Goal: Answer question/provide support: Answer question/provide support

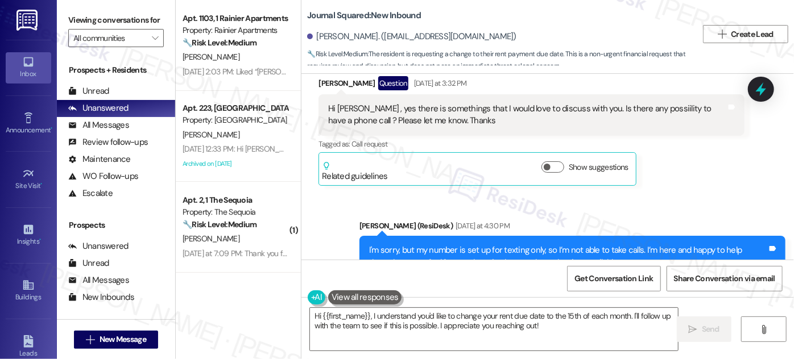
scroll to position [10635, 0]
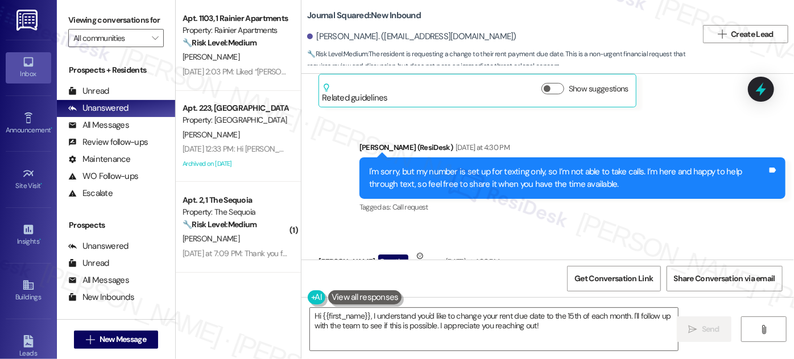
click at [465, 287] on div "Yes Jane , this os the thing. For comodity would be really great to understand …" at bounding box center [527, 311] width 398 height 49
click at [464, 287] on div "Yes Jane , this os the thing. For comodity would be really great to understand …" at bounding box center [527, 311] width 398 height 49
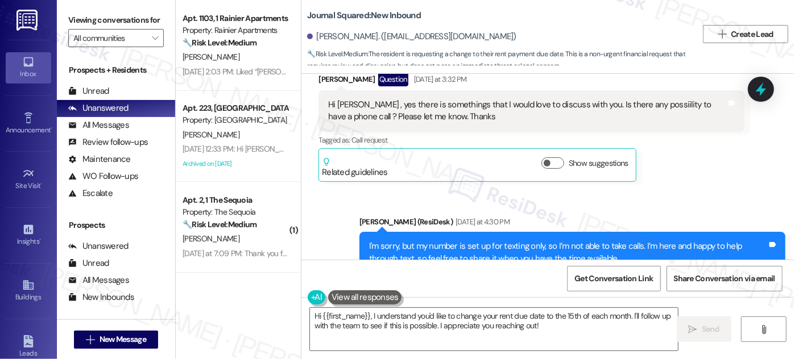
scroll to position [10428, 0]
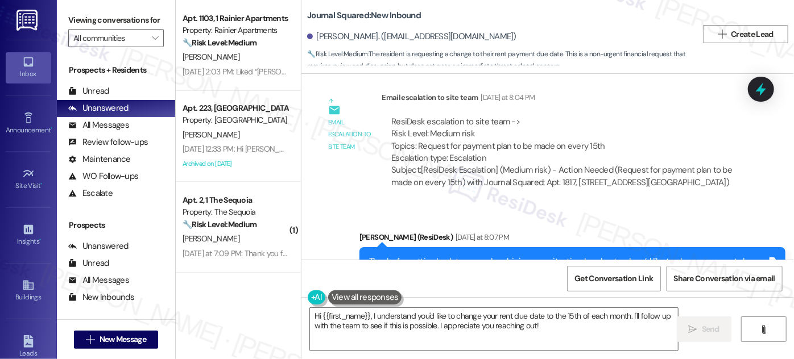
scroll to position [10961, 0]
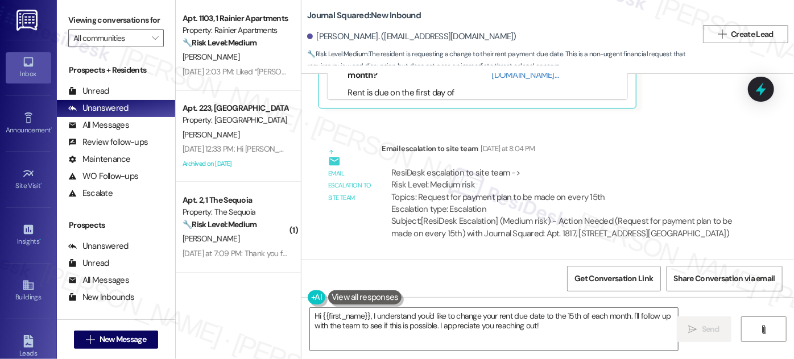
click at [458, 307] on div "Thanks for getting back to me and explaining your situation. I understand you’d…" at bounding box center [568, 325] width 398 height 36
click at [511, 307] on div "Thanks for getting back to me and explaining your situation. I understand you’d…" at bounding box center [568, 325] width 398 height 36
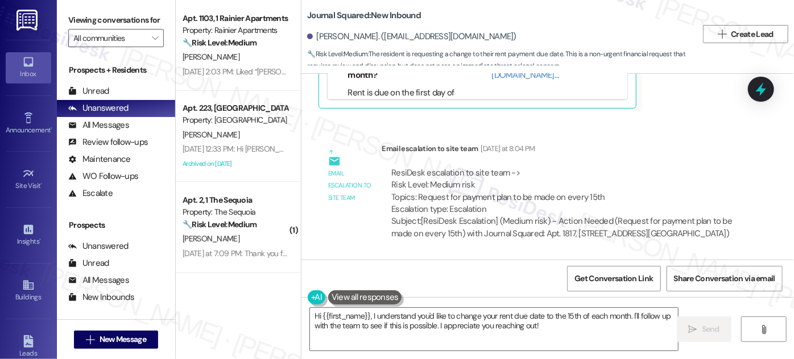
click at [511, 307] on div "Thanks for getting back to me and explaining your situation. I understand you’d…" at bounding box center [568, 325] width 398 height 36
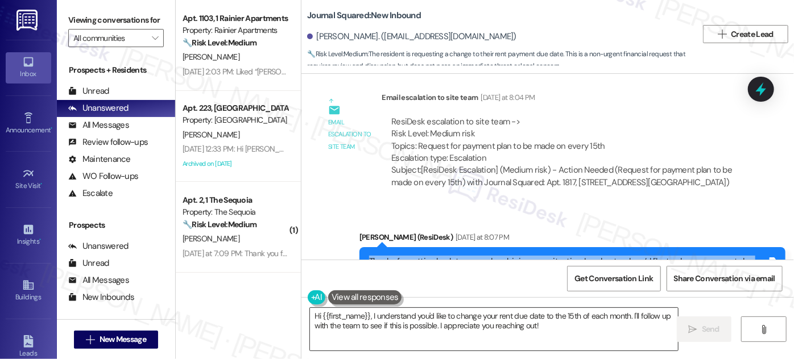
click at [419, 314] on textarea "Hi {{first_name}}, I understand you'd like to change your rent due date to the …" at bounding box center [494, 329] width 368 height 43
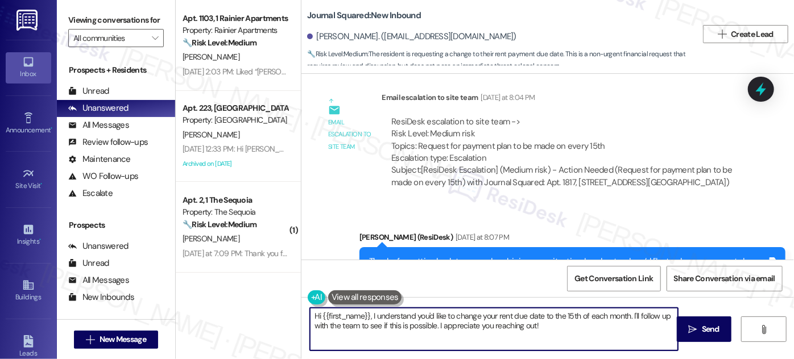
click at [419, 314] on textarea "Hi {{first_name}}, I understand you'd like to change your rent due date to the …" at bounding box center [494, 329] width 368 height 43
click at [540, 327] on textarea "Hi {{first_name}}, I understand you'd like to change your rent due date to the …" at bounding box center [494, 329] width 368 height 43
drag, startPoint x: 562, startPoint y: 328, endPoint x: 367, endPoint y: 317, distance: 194.8
click at [367, 317] on textarea "Hi {{first_name}}, I understand you'd like to change your rent due date to the …" at bounding box center [494, 329] width 368 height 43
paste textarea "rent payments are due on the first of each month in accordance with their lease…"
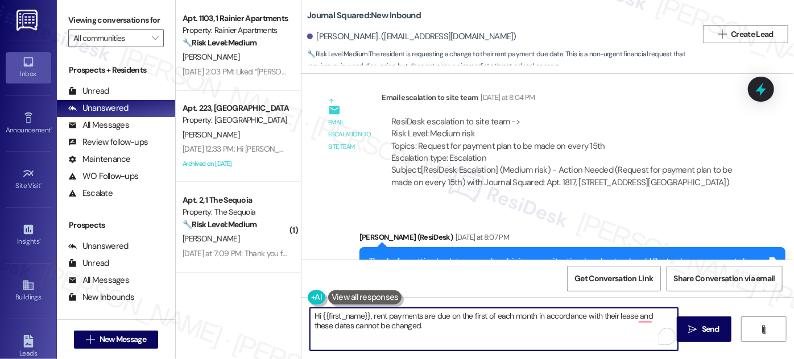
drag, startPoint x: 369, startPoint y: 315, endPoint x: 456, endPoint y: 329, distance: 88.2
click at [456, 329] on textarea "Hi {{first_name}}, rent payments are due on the first of each month in accordan…" at bounding box center [494, 329] width 368 height 43
click at [450, 329] on textarea "Hi {{first_name}}, rent payments are due on the first of each month in accordan…" at bounding box center [494, 329] width 368 height 43
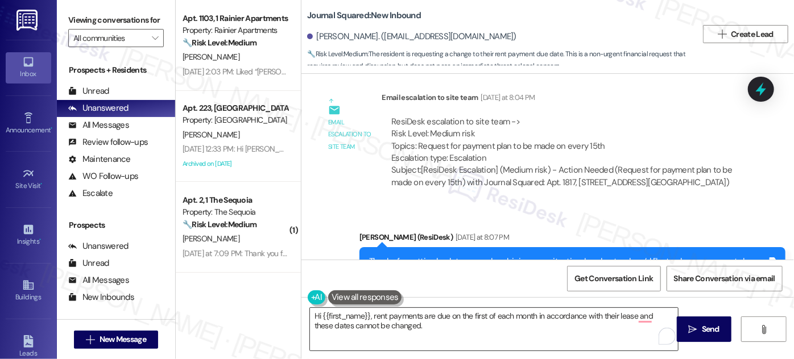
click at [620, 316] on textarea "Hi {{first_name}}, rent payments are due on the first of each month in accordan…" at bounding box center [494, 329] width 368 height 43
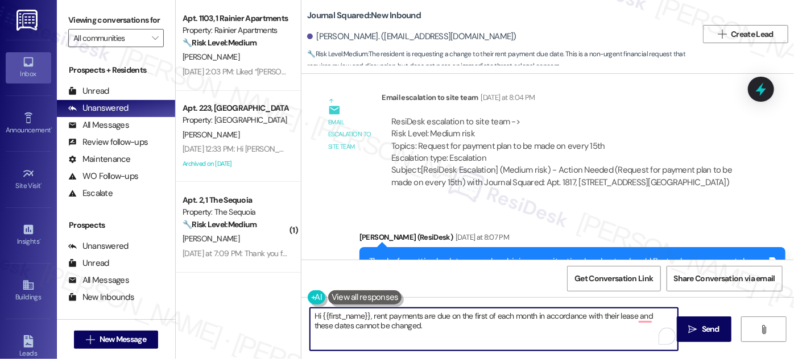
click at [610, 316] on textarea "Hi {{first_name}}, rent payments are due on the first of each month in accordan…" at bounding box center [494, 329] width 368 height 43
click at [398, 330] on textarea "Hi {{first_name}}, rent payments are due on the first of each month in accordan…" at bounding box center [494, 329] width 368 height 43
click at [529, 343] on textarea "Hi {{first_name}}, rent payments are due on the first of each month in accordan…" at bounding box center [494, 329] width 368 height 43
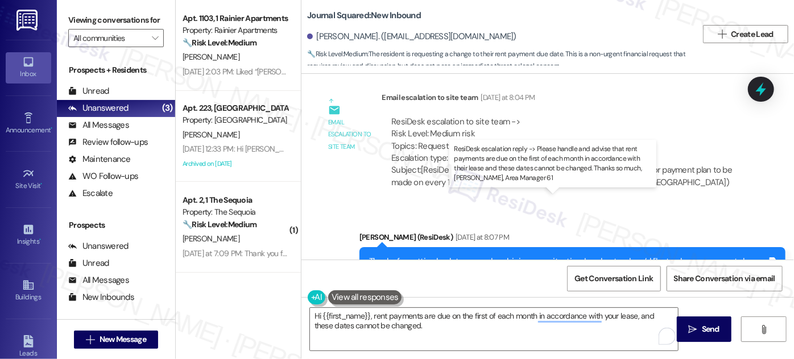
drag, startPoint x: 465, startPoint y: 222, endPoint x: 601, endPoint y: 237, distance: 136.8
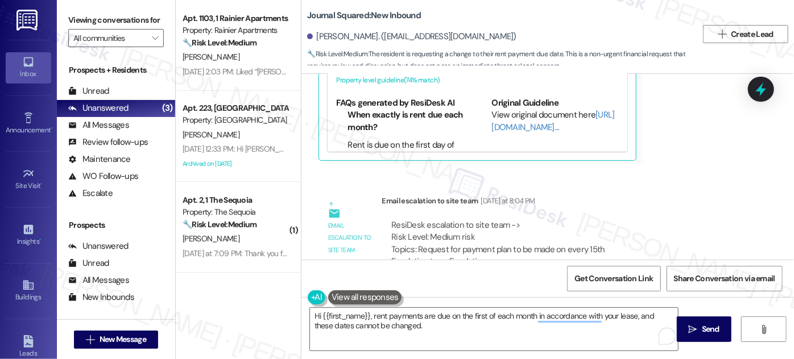
scroll to position [10908, 0]
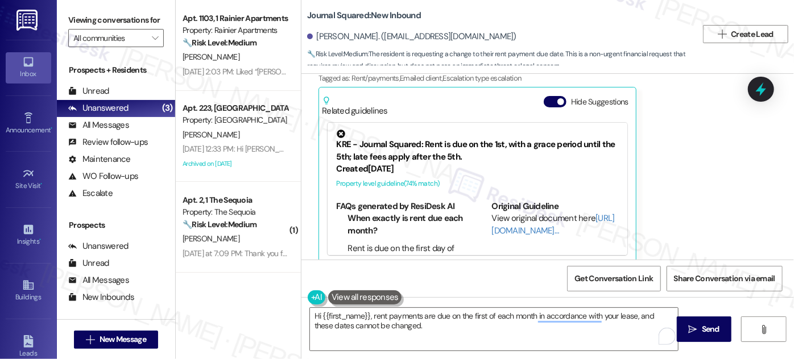
click at [536, 323] on div "ResiDesk escalation to site team -> Risk Level: Medium risk Topics: Request for…" at bounding box center [563, 347] width 344 height 49
click at [537, 323] on div "ResiDesk escalation to site team -> Risk Level: Medium risk Topics: Request for…" at bounding box center [563, 347] width 344 height 49
click at [411, 325] on textarea "Hi {{first_name}}, rent payments are due on the first of each month in accordan…" at bounding box center [494, 329] width 368 height 43
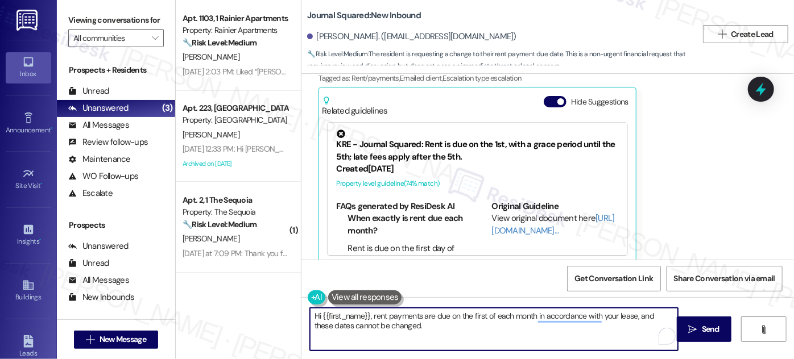
drag, startPoint x: 369, startPoint y: 316, endPoint x: 378, endPoint y: 316, distance: 9.7
click at [368, 316] on textarea "Hi {{first_name}}, rent payments are due on the first of each month in accordan…" at bounding box center [494, 329] width 368 height 43
click at [544, 323] on div "ResiDesk escalation to site team -> Risk Level: Medium risk Topics: Request for…" at bounding box center [563, 347] width 344 height 49
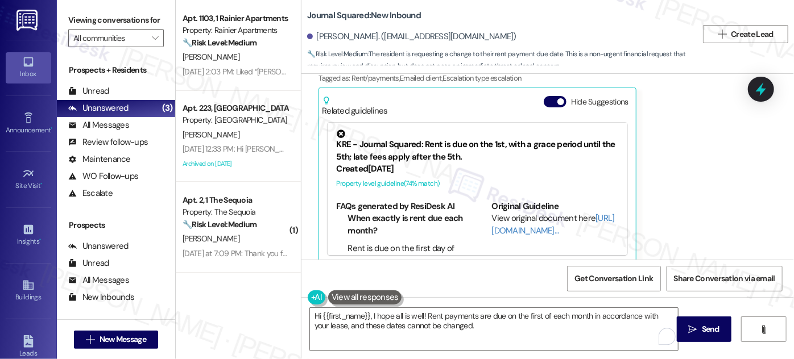
click at [544, 323] on div "ResiDesk escalation to site team -> Risk Level: Medium risk Topics: Request for…" at bounding box center [563, 347] width 344 height 49
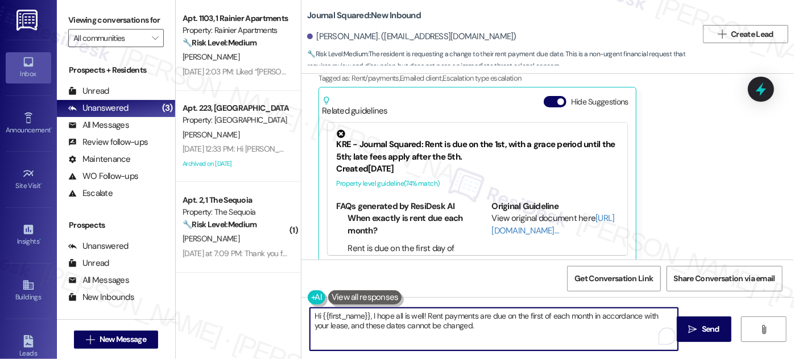
click at [398, 322] on textarea "Hi {{first_name}}, I hope all is well! Rent payments are due on the first of ea…" at bounding box center [494, 329] width 368 height 43
click at [460, 330] on textarea "Hi {{first_name}}, I hope all is well! Rent payments are due on the first of ea…" at bounding box center [494, 329] width 368 height 43
click at [421, 316] on textarea "Hi {{first_name}}, I hope all is well! Rent payments are due on the first of ea…" at bounding box center [494, 329] width 368 height 43
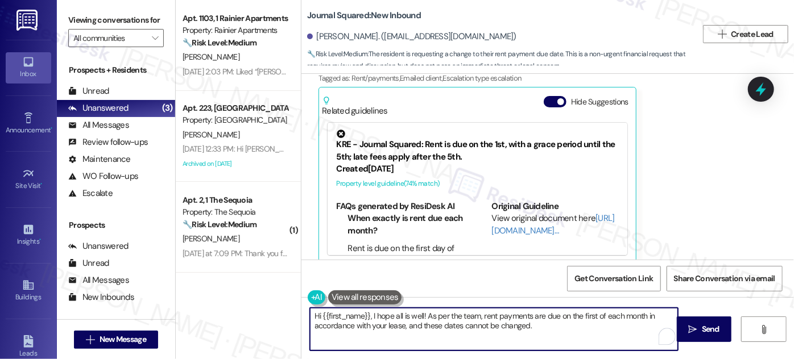
click at [543, 316] on textarea "Hi {{first_name}}, I hope all is well! As per the team, rent payments are due o…" at bounding box center [494, 329] width 368 height 43
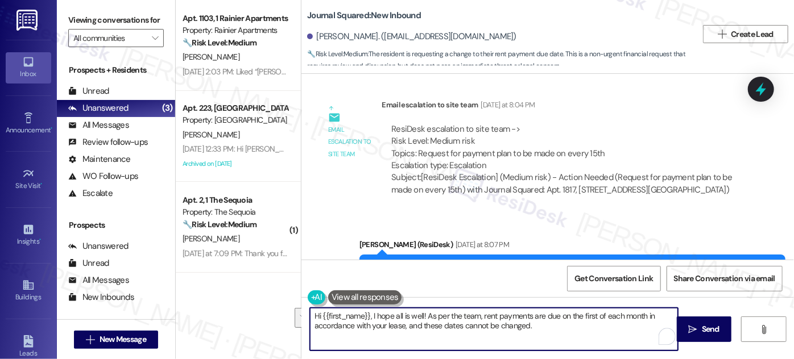
scroll to position [11115, 0]
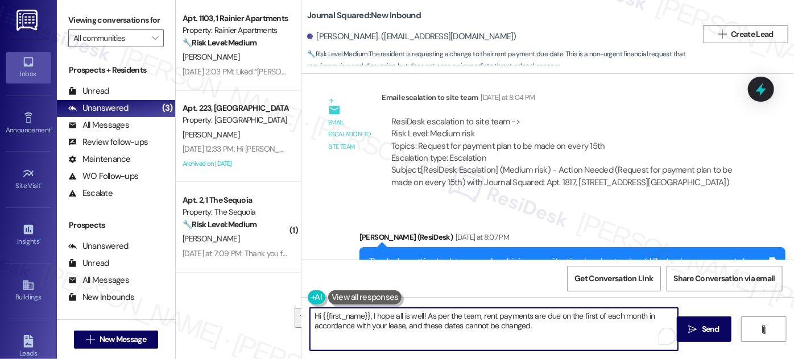
click at [410, 323] on textarea "Hi {{first_name}}, I hope all is well! As per the team, rent payments are due o…" at bounding box center [494, 329] width 368 height 43
type textarea "Hi {{first_name}}, I hope all is well! As per the team, rent payments are due o…"
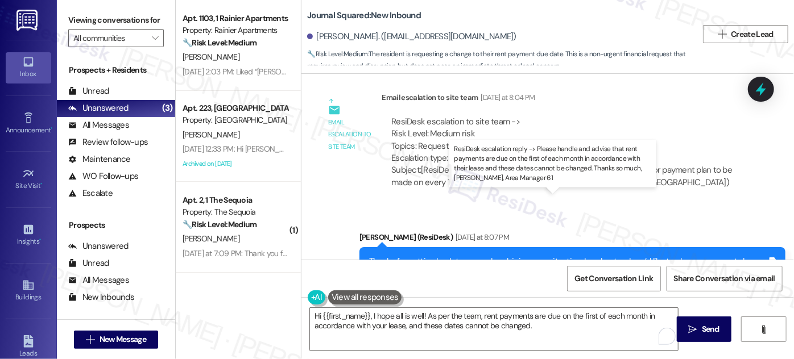
drag, startPoint x: 501, startPoint y: 224, endPoint x: 632, endPoint y: 218, distance: 132.1
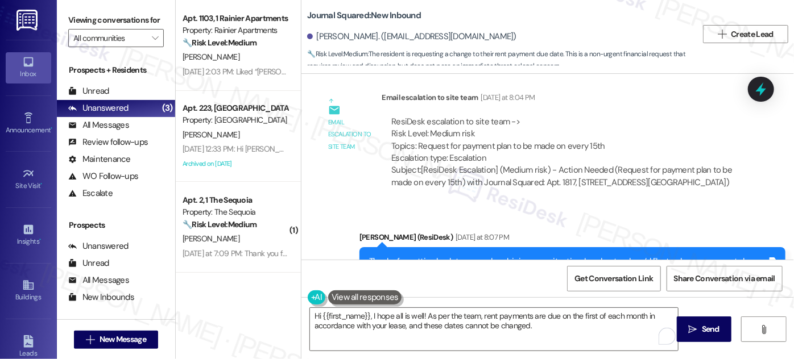
drag, startPoint x: 520, startPoint y: 217, endPoint x: 553, endPoint y: 226, distance: 33.7
click at [531, 324] on textarea "Hi {{first_name}}, I hope all is well! As per the team, rent payments are due o…" at bounding box center [494, 329] width 368 height 43
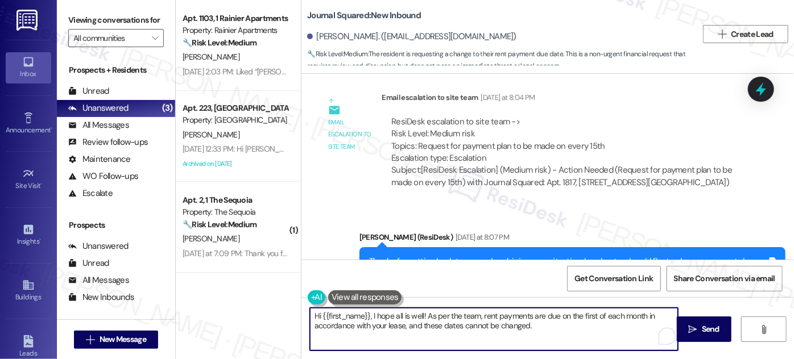
click at [552, 326] on textarea "Hi {{first_name}}, I hope all is well! As per the team, rent payments are due o…" at bounding box center [494, 329] width 368 height 43
click at [440, 317] on textarea "Hi {{first_name}}, I hope all is well! As per the team, rent payments are due o…" at bounding box center [494, 329] width 368 height 43
click at [420, 320] on textarea "Hi {{first_name}}, I hope all is well! As per the team, rent payments are due o…" at bounding box center [494, 329] width 368 height 43
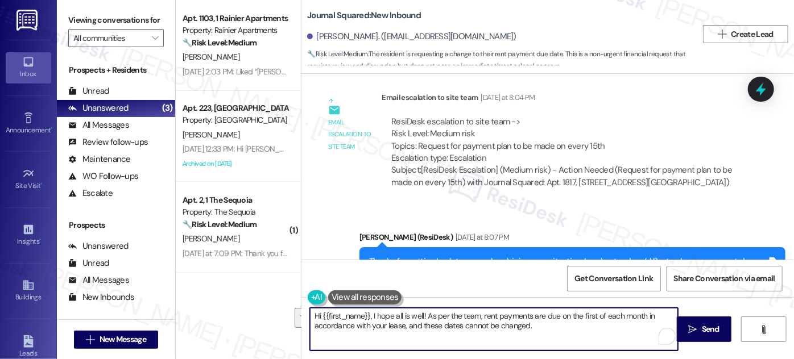
click at [420, 320] on textarea "Hi {{first_name}}, I hope all is well! As per the team, rent payments are due o…" at bounding box center [494, 329] width 368 height 43
click at [483, 325] on textarea "Hi {{first_name}}, I hope all is well! As per the team, rent payments are due o…" at bounding box center [494, 329] width 368 height 43
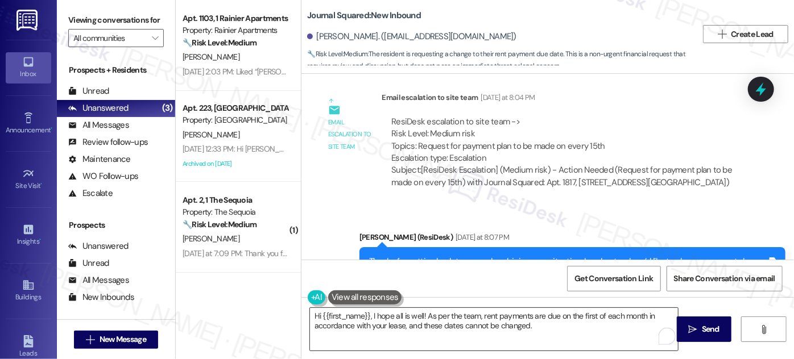
click at [564, 315] on textarea "Hi {{first_name}}, I hope all is well! As per the team, rent payments are due o…" at bounding box center [494, 329] width 368 height 43
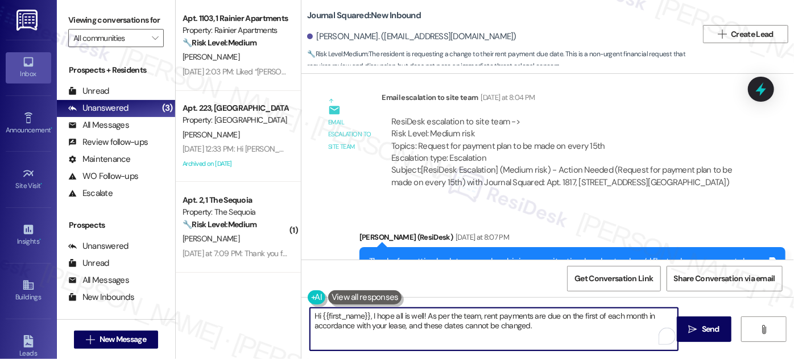
click at [569, 324] on textarea "Hi {{first_name}}, I hope all is well! As per the team, rent payments are due o…" at bounding box center [494, 329] width 368 height 43
click at [550, 328] on textarea "Hi {{first_name}}, I hope all is well! As per the team, rent payments are due o…" at bounding box center [494, 329] width 368 height 43
click at [509, 321] on textarea "Hi {{first_name}}, I hope all is well! As per the team, rent payments are due o…" at bounding box center [494, 329] width 368 height 43
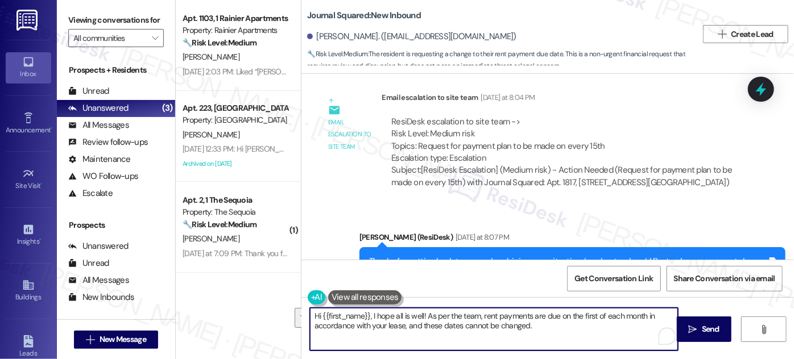
click at [551, 322] on textarea "Hi {{first_name}}, I hope all is well! As per the team, rent payments are due o…" at bounding box center [494, 329] width 368 height 43
click at [582, 329] on textarea "Hi {{first_name}}, I hope all is well! As per the team, rent payments are due o…" at bounding box center [494, 329] width 368 height 43
click at [716, 332] on span "Send" at bounding box center [711, 330] width 18 height 12
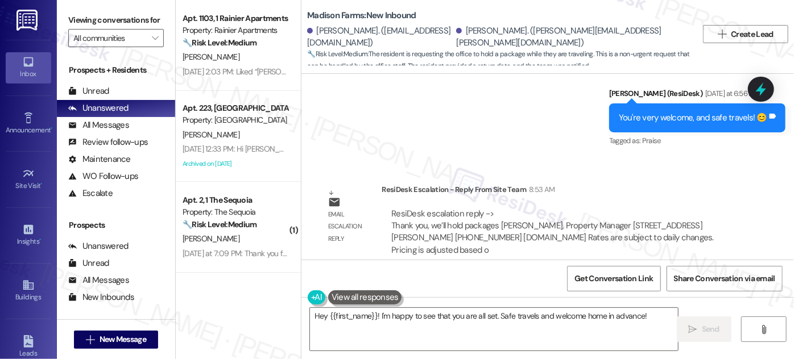
scroll to position [1467, 0]
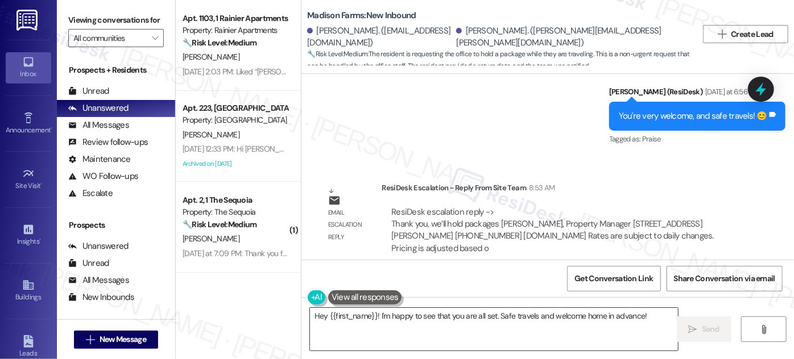
click at [410, 315] on textarea "Hey {{first_name}}! I'm happy to see that you are all set. Safe travels and wel…" at bounding box center [494, 329] width 368 height 43
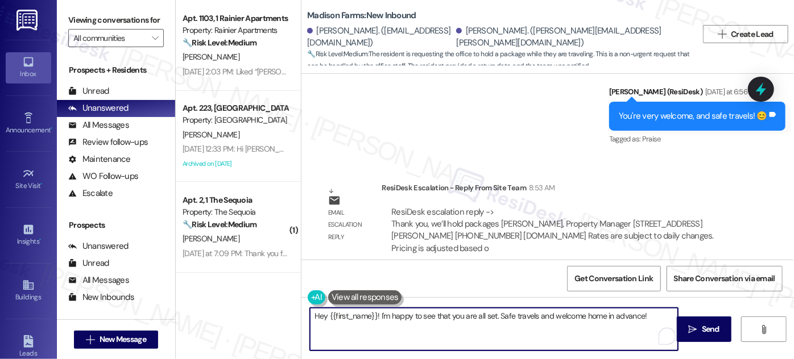
click at [315, 316] on textarea "Hey {{first_name}}! I'm happy to see that you are all set. Safe travels and wel…" at bounding box center [494, 329] width 368 height 43
drag, startPoint x: 325, startPoint y: 315, endPoint x: 313, endPoint y: 314, distance: 12.0
click at [312, 314] on textarea "Hey {{first_name}}! I'm happy to see that you are all set. Safe travels and wel…" at bounding box center [494, 329] width 368 height 43
click at [539, 324] on textarea "Hi {first_name}}! I'm happy to see that you are all set. Safe travels and welco…" at bounding box center [494, 329] width 368 height 43
drag, startPoint x: 558, startPoint y: 312, endPoint x: 589, endPoint y: 312, distance: 30.7
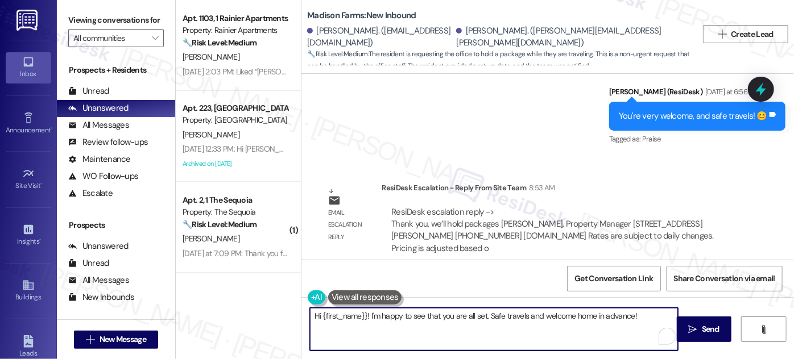
click at [558, 312] on textarea "Hi {first_name}}! I'm happy to see that you are all set. Safe travels and welco…" at bounding box center [494, 329] width 368 height 43
drag, startPoint x: 365, startPoint y: 315, endPoint x: 478, endPoint y: 315, distance: 112.6
click at [478, 315] on textarea "Hi {first_name}}! I'm happy to see that you are all set. Safe travels and welco…" at bounding box center [494, 329] width 368 height 43
click at [469, 330] on textarea "Hi {first_name}}! I'm happy to see that you are all set. Safe travels and welco…" at bounding box center [494, 329] width 368 height 43
drag, startPoint x: 482, startPoint y: 319, endPoint x: 364, endPoint y: 320, distance: 118.3
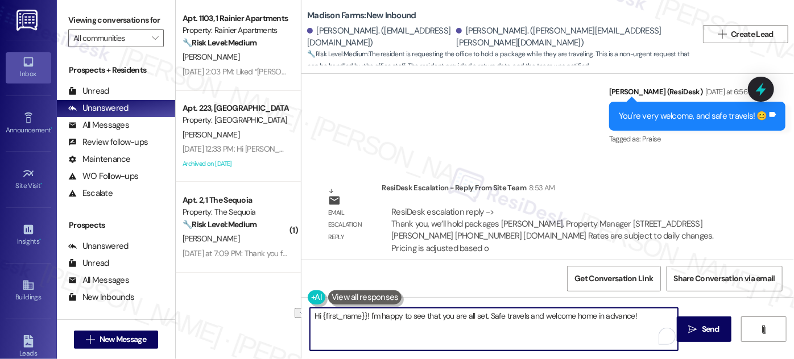
click at [364, 320] on textarea "Hi {first_name}}! I'm happy to see that you are all set. Safe travels and welco…" at bounding box center [494, 329] width 368 height 43
paste textarea "we'll hold packages"
click at [319, 42] on div "Tyler Bender. (chiefbender39@gmail.com)" at bounding box center [380, 37] width 146 height 24
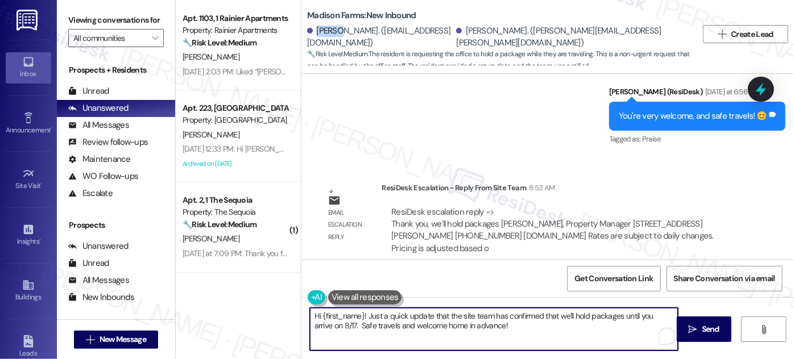
click at [319, 42] on div "Tyler Bender. (chiefbender39@gmail.com)" at bounding box center [380, 37] width 146 height 24
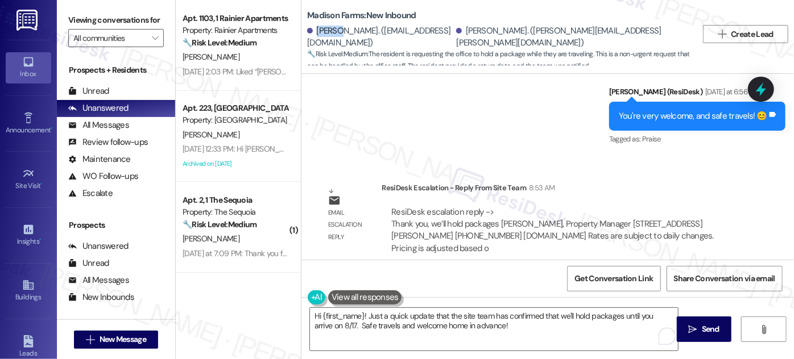
copy div "Tyler"
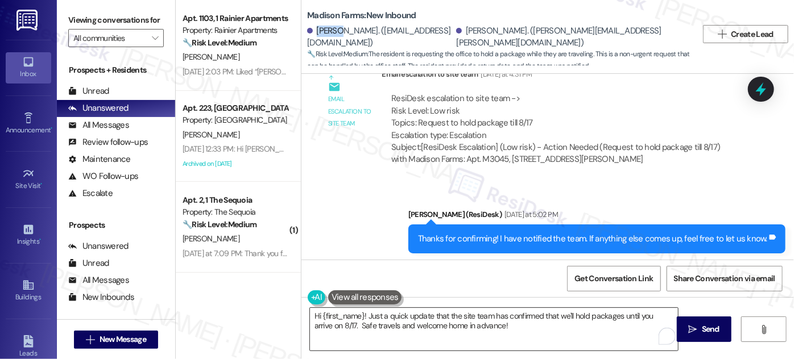
scroll to position [1260, 0]
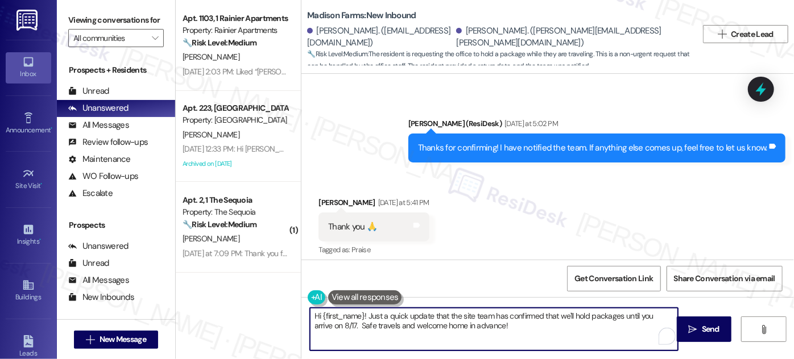
drag, startPoint x: 317, startPoint y: 315, endPoint x: 361, endPoint y: 313, distance: 44.4
click at [361, 313] on textarea "Hi {first_name}! Just a quick update that the site team has confirmed that we'l…" at bounding box center [494, 329] width 368 height 43
paste textarea "Tyler"
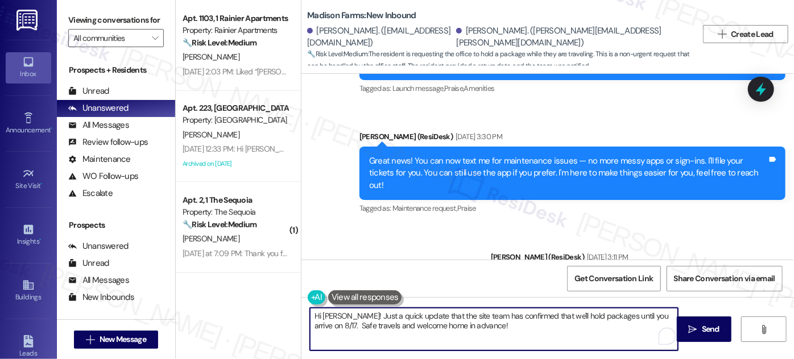
scroll to position [103, 0]
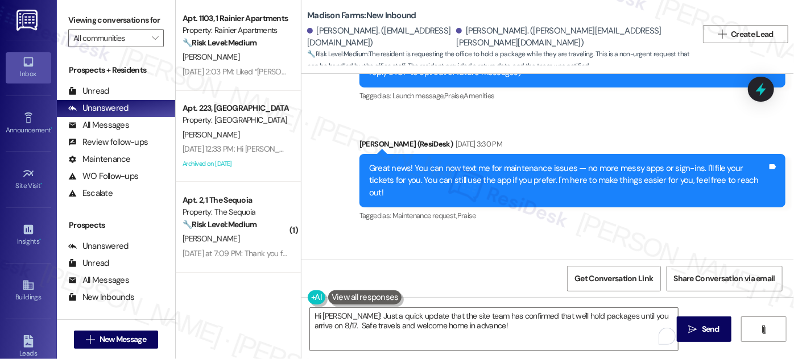
click at [478, 166] on div "Great news! You can now text me for maintenance issues — no more messy apps or …" at bounding box center [568, 181] width 398 height 36
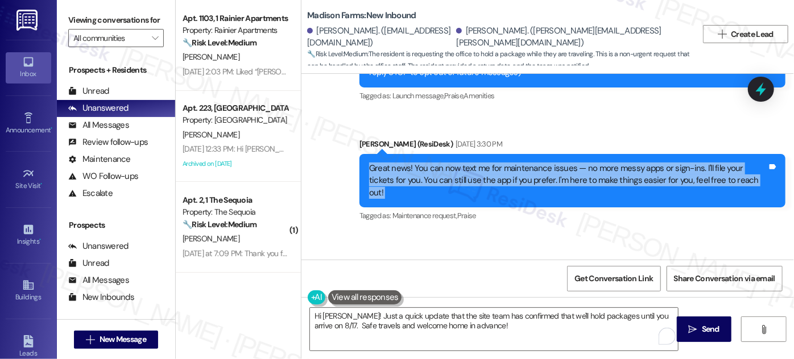
click at [478, 166] on div "Great news! You can now text me for maintenance issues — no more messy apps or …" at bounding box center [568, 181] width 398 height 36
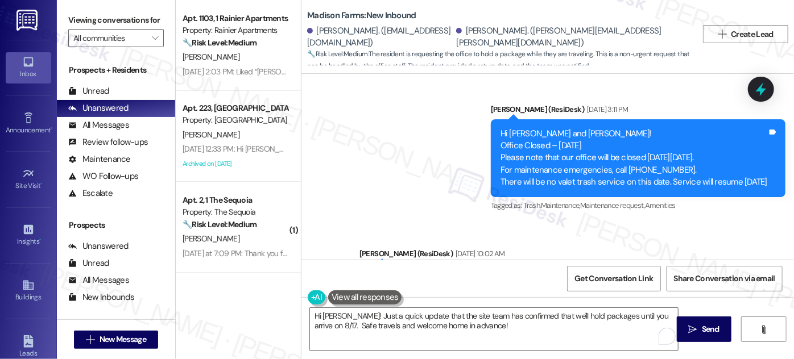
click at [501, 131] on div "Hi Tyler and Valerie! Office Closed – June 19th Please note that our office wil…" at bounding box center [634, 158] width 267 height 61
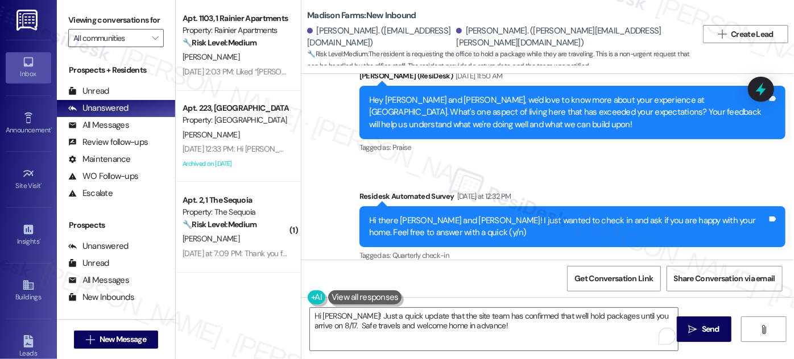
scroll to position [569, 0]
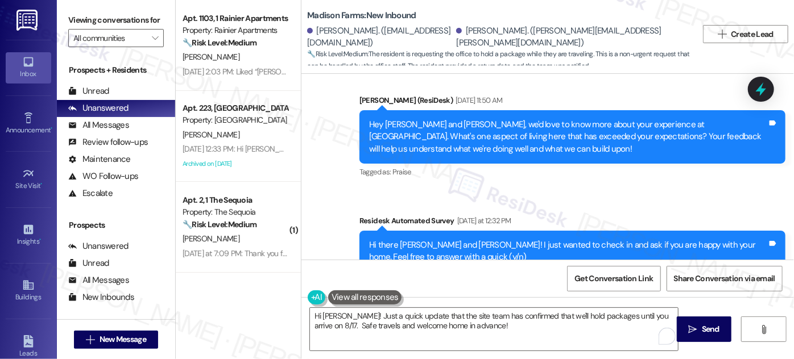
click at [472, 121] on div "Hey Tyler and Valerie, we'd love to know more about your experience at Madison …" at bounding box center [568, 137] width 398 height 36
click at [470, 122] on div "Hey Tyler and Valerie, we'd love to know more about your experience at Madison …" at bounding box center [568, 137] width 398 height 36
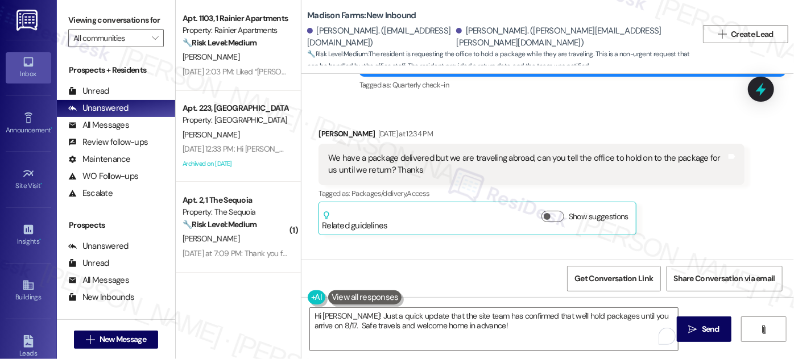
scroll to position [827, 0]
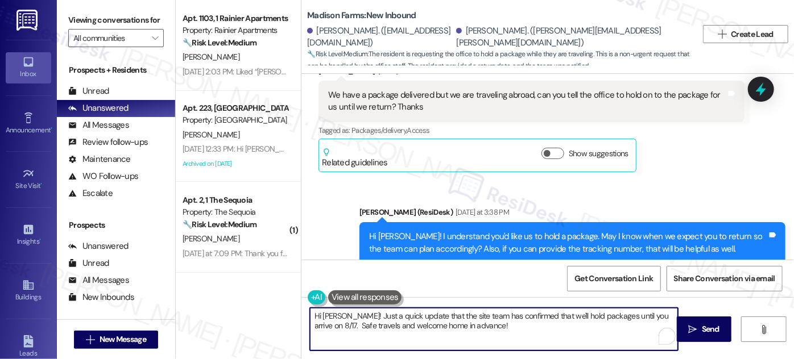
click at [486, 325] on textarea "Hi Tyler! Just a quick update that the site team has confirmed that we'll hold …" at bounding box center [494, 329] width 368 height 43
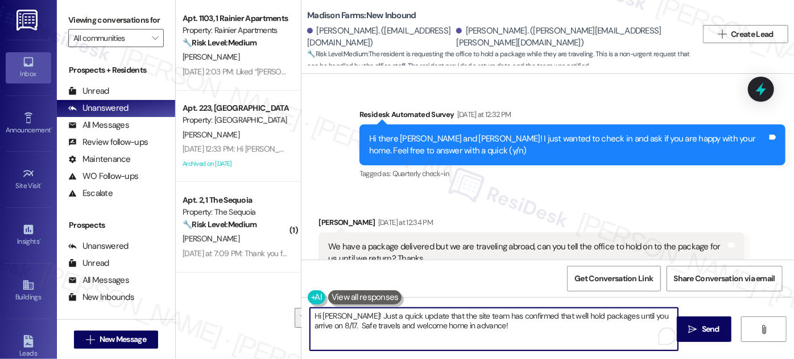
scroll to position [672, 0]
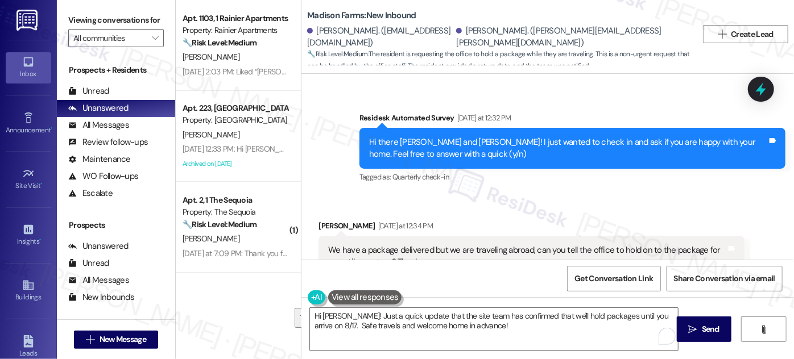
click at [472, 245] on div "We have a package delivered but we are traveling abroad, can you tell the offic…" at bounding box center [527, 257] width 398 height 24
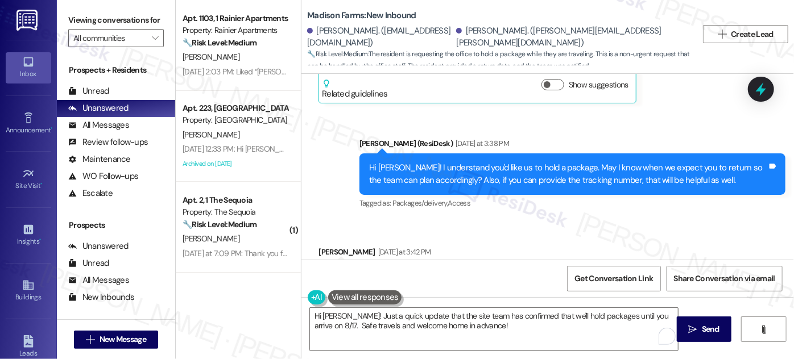
scroll to position [982, 0]
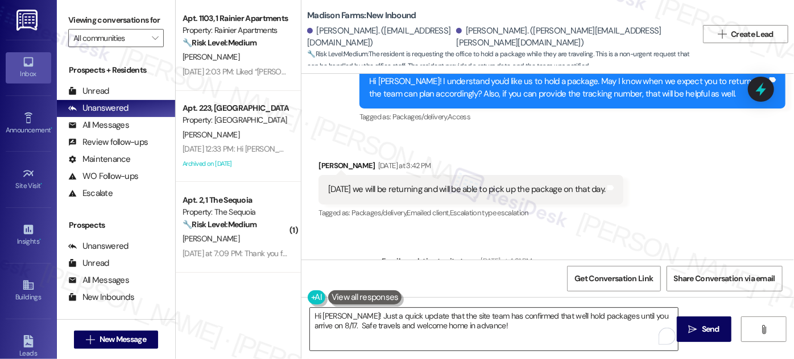
click at [625, 316] on textarea "Hi Tyler! Just a quick update that the site team has confirmed that we'll hold …" at bounding box center [494, 329] width 368 height 43
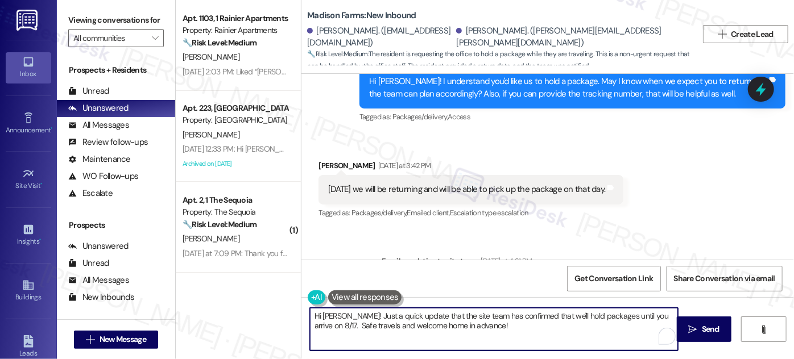
click at [626, 316] on textarea "Hi Tyler! Just a quick update that the site team has confirmed that we'll hold …" at bounding box center [494, 329] width 368 height 43
drag, startPoint x: 614, startPoint y: 321, endPoint x: 596, endPoint y: 321, distance: 18.2
click at [614, 321] on textarea "Hi Tyler! Just a quick update that the site team has confirmed that we'll hold …" at bounding box center [494, 329] width 368 height 43
click at [469, 330] on textarea "Hi Tyler! Just a quick update that the site team has confirmed that we'll hold …" at bounding box center [494, 329] width 368 height 43
drag, startPoint x: 484, startPoint y: 326, endPoint x: 405, endPoint y: 320, distance: 79.4
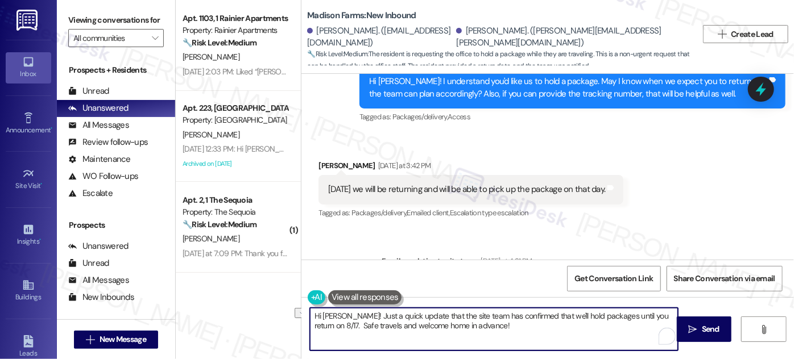
click at [310, 323] on textarea "Hi Tyler! Just a quick update that the site team has confirmed that we'll hold …" at bounding box center [494, 329] width 368 height 43
click at [469, 326] on textarea "Hi Tyler! Just a quick update that the site team has confirmed that we'll hold …" at bounding box center [494, 329] width 368 height 43
drag, startPoint x: 493, startPoint y: 329, endPoint x: 434, endPoint y: 325, distance: 59.3
click at [434, 325] on textarea "Hi Tyler! Just a quick update that the site team has confirmed that we'll hold …" at bounding box center [494, 329] width 368 height 43
type textarea "Hi Tyler! Just a quick update that the site team has confirmed that we'll hold …"
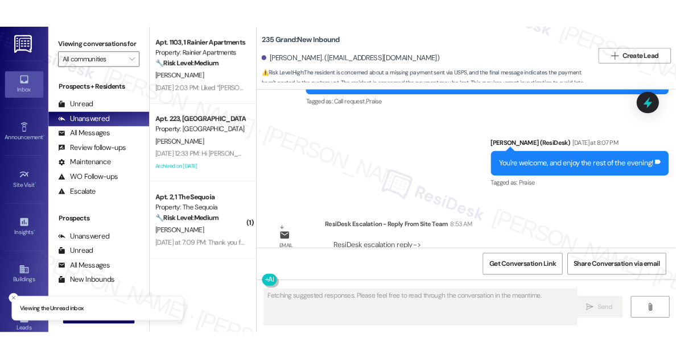
scroll to position [3858, 0]
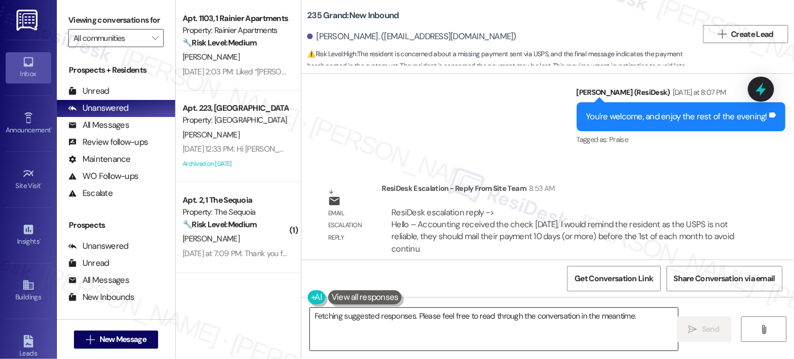
click at [419, 322] on textarea "Hi {{first_name}}, I understand your concern. I'll follow up with the team agai…" at bounding box center [494, 329] width 368 height 43
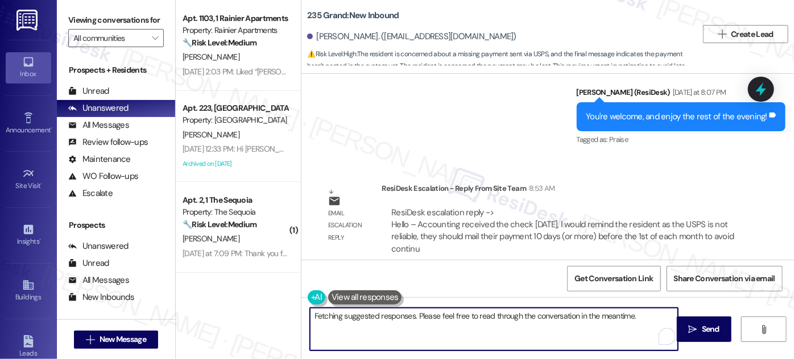
drag, startPoint x: 514, startPoint y: 324, endPoint x: 369, endPoint y: 316, distance: 145.9
click at [369, 316] on textarea "Hi {{first_name}}, I understand your concern. I'll follow up with the team agai…" at bounding box center [494, 329] width 368 height 43
paste textarea "Accounting received the check yesterday, I would remind the resident as the USP…"
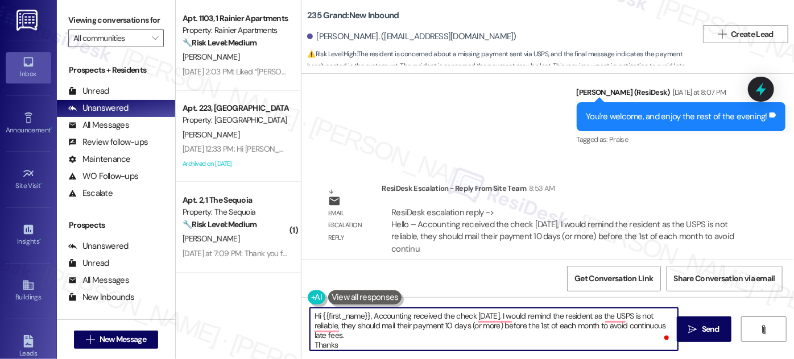
click at [369, 316] on textarea "Hi {{first_name}}, Accounting received the check yesterday, I would remind the …" at bounding box center [494, 329] width 368 height 43
click at [370, 313] on textarea "Hi {{first_name}}, accounting received the check yesterday, I would remind the …" at bounding box center [494, 329] width 368 height 43
click at [370, 315] on textarea "Hi {{first_name}}, accounting received the check yesterday, I would remind the …" at bounding box center [494, 329] width 368 height 43
click at [593, 315] on textarea "Hi {{first_name}}, happy to confirm that the accounting received the check yest…" at bounding box center [494, 329] width 368 height 43
click at [627, 316] on textarea "Hi {{first_name}}, happy to confirm that the accounting received the check yest…" at bounding box center [494, 329] width 368 height 43
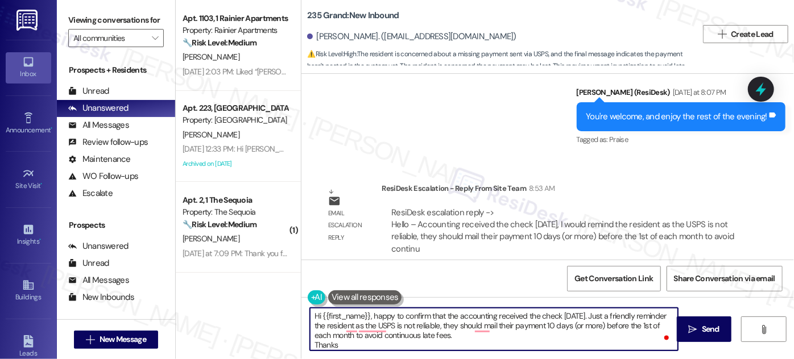
click at [404, 340] on textarea "Hi {{first_name}}, happy to confirm that the accounting received the check yest…" at bounding box center [494, 329] width 368 height 43
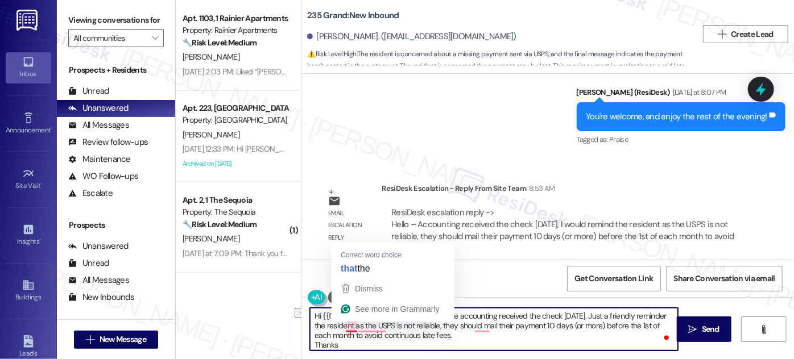
drag, startPoint x: 391, startPoint y: 326, endPoint x: 342, endPoint y: 324, distance: 48.9
click at [342, 324] on textarea "Hi {{first_name}}, happy to confirm that the accounting received the check yest…" at bounding box center [494, 329] width 368 height 43
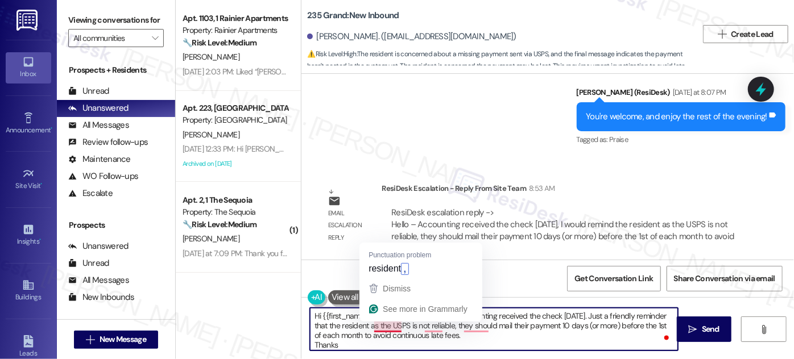
click at [382, 326] on textarea "Hi {{first_name}}, happy to confirm that the accounting received the check yest…" at bounding box center [494, 329] width 368 height 43
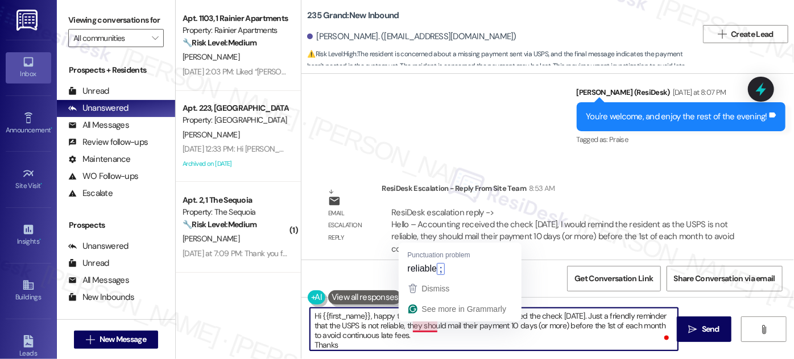
click at [453, 335] on textarea "Hi {{first_name}}, happy to confirm that the accounting received the check yest…" at bounding box center [494, 329] width 368 height 43
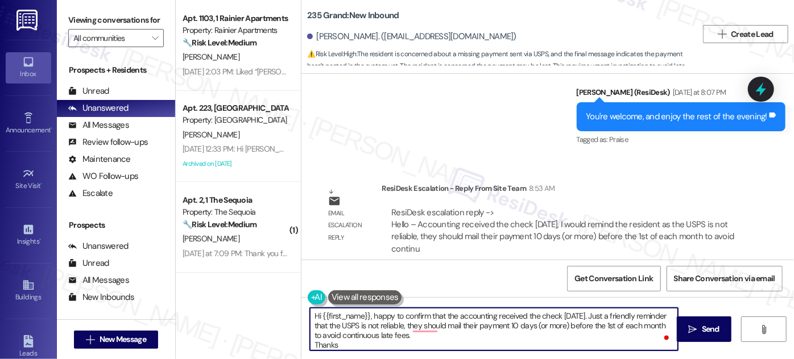
click at [442, 326] on textarea "Hi {{first_name}}, happy to confirm that the accounting received the check yest…" at bounding box center [494, 329] width 368 height 43
click at [508, 327] on textarea "Hi {{first_name}}, happy to confirm that the accounting received the check yest…" at bounding box center [494, 329] width 368 height 43
click at [366, 340] on textarea "Hi {{first_name}}, happy to confirm that the accounting received the check yest…" at bounding box center [494, 329] width 368 height 43
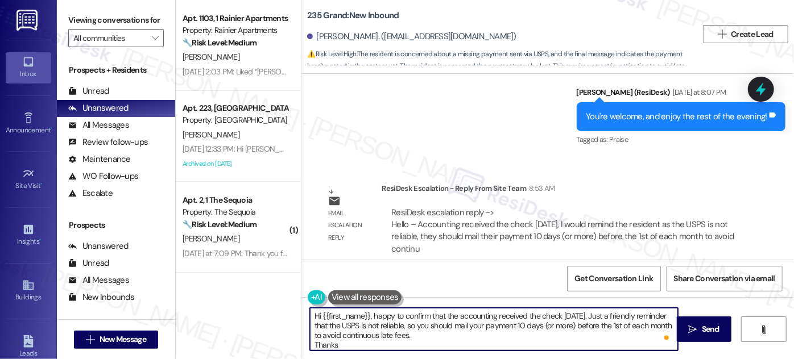
click at [315, 344] on textarea "Hi {{first_name}}, happy to confirm that the accounting received the check yest…" at bounding box center [494, 329] width 368 height 43
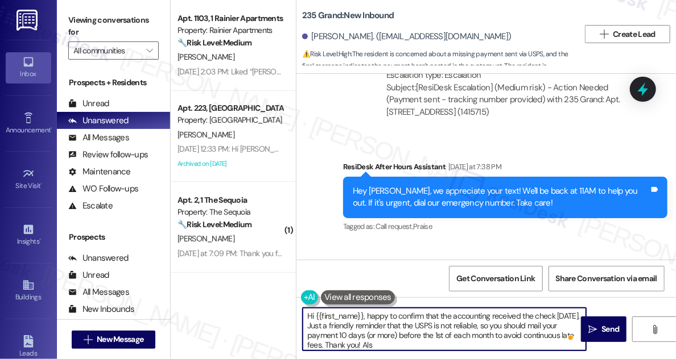
scroll to position [4004, 0]
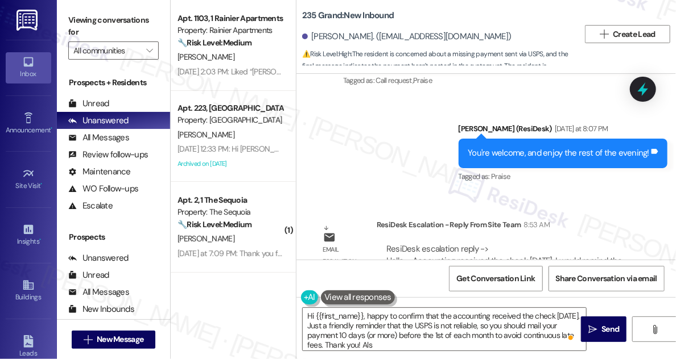
click at [86, 18] on label "Viewing conversations for" at bounding box center [113, 26] width 90 height 30
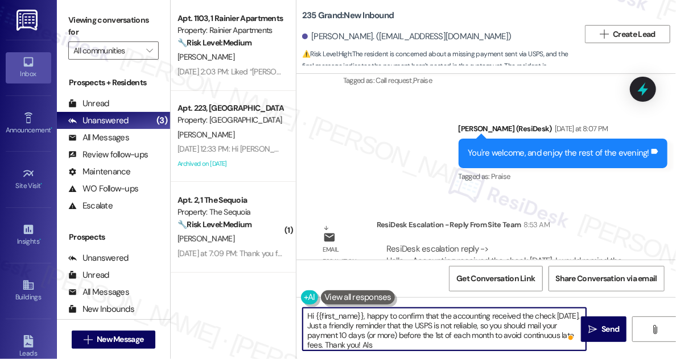
click at [369, 322] on textarea "Hi {{first_name}}, happy to confirm that the accounting received the check yest…" at bounding box center [444, 329] width 283 height 43
click at [370, 322] on textarea "Hi {{first_name}}, happy to confirm that the accounting received the check yest…" at bounding box center [444, 329] width 283 height 43
click at [402, 316] on textarea "Hi {{first_name}}, happy to confirm that the accounting received the check yest…" at bounding box center [444, 329] width 283 height 43
click at [365, 316] on textarea "Hi {{first_name}}, happy to confirm that the accounting received the check yest…" at bounding box center [444, 329] width 283 height 43
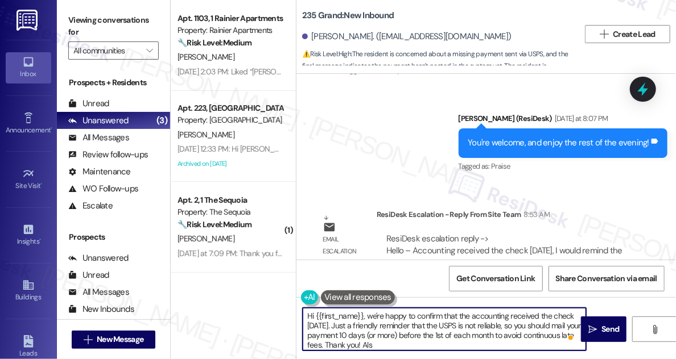
scroll to position [4016, 0]
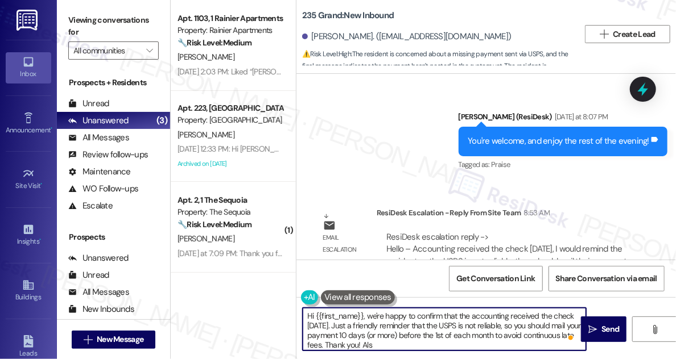
click at [378, 336] on textarea "Hi {{first_name}}, we're happy to confirm that the accounting received the chec…" at bounding box center [444, 329] width 283 height 43
click at [448, 334] on textarea "Hi {{first_name}}, we're happy to confirm that the accounting received the chec…" at bounding box center [444, 329] width 283 height 43
click at [402, 344] on textarea "Hi {{first_name}}, we're happy to confirm that the accounting received the chec…" at bounding box center [444, 329] width 283 height 43
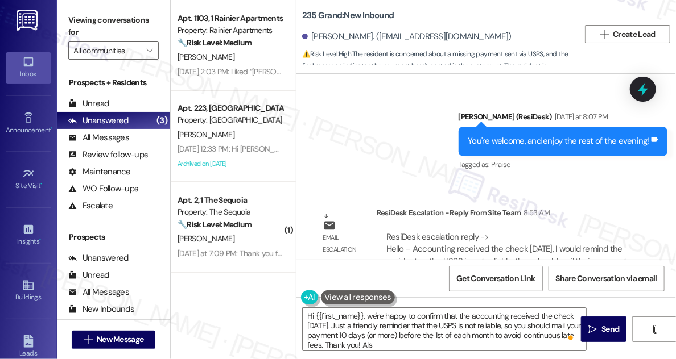
click at [100, 17] on label "Viewing conversations for" at bounding box center [113, 26] width 90 height 30
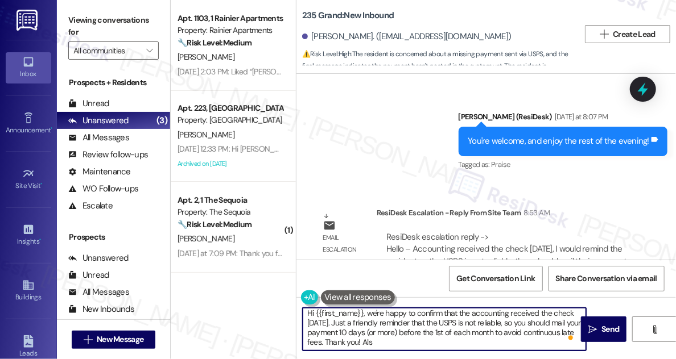
scroll to position [3, 0]
drag, startPoint x: 390, startPoint y: 345, endPoint x: 375, endPoint y: 340, distance: 15.6
click at [375, 340] on textarea "Hi {{first_name}}, we're happy to confirm that the accounting received the chec…" at bounding box center [444, 329] width 283 height 43
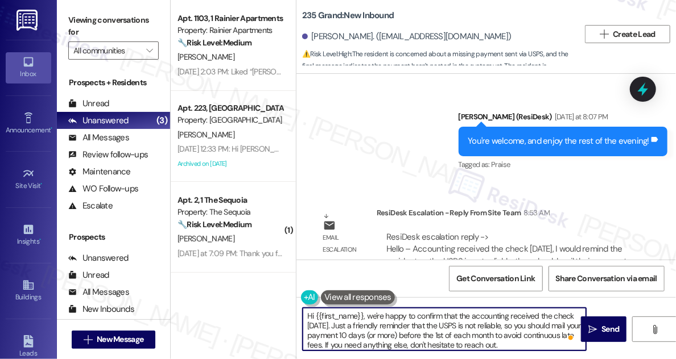
click at [467, 318] on textarea "Hi {{first_name}}, we're happy to confirm that the accounting received the chec…" at bounding box center [444, 329] width 283 height 43
click at [410, 318] on textarea "Hi {{first_name}}, we're happy to confirm that the accounting received the chec…" at bounding box center [444, 329] width 283 height 43
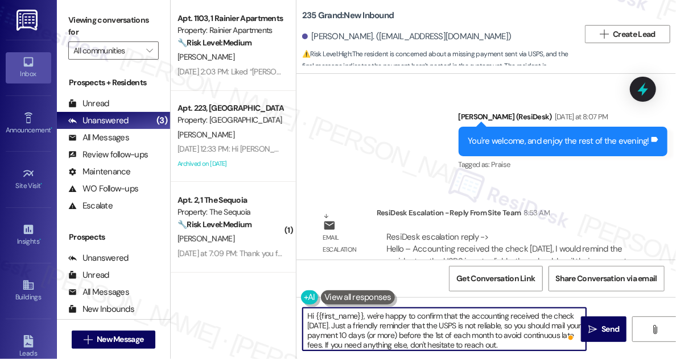
click at [410, 318] on textarea "Hi {{first_name}}, we're happy to confirm that the accounting received the chec…" at bounding box center [444, 329] width 283 height 43
click at [463, 324] on textarea "Hi {{first_name}}, we're happy to confirm that the accounting received the chec…" at bounding box center [444, 329] width 283 height 43
click at [501, 329] on textarea "Hi {{first_name}}, we're happy to confirm that the accounting received the chec…" at bounding box center [444, 329] width 283 height 43
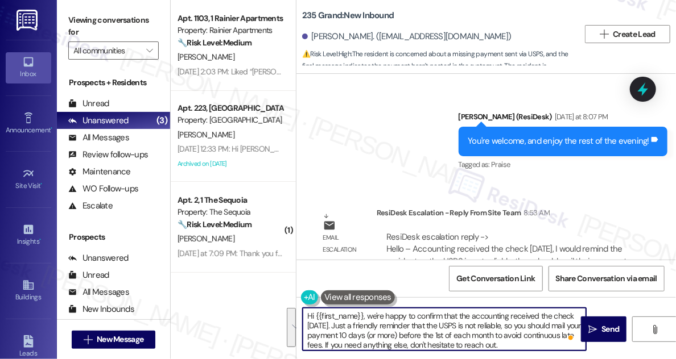
click at [423, 332] on textarea "Hi {{first_name}}, we're happy to confirm that the accounting received the chec…" at bounding box center [444, 329] width 283 height 43
click at [481, 332] on textarea "Hi {{first_name}}, we're happy to confirm that the accounting received the chec…" at bounding box center [444, 329] width 283 height 43
click at [491, 339] on textarea "Hi {{first_name}}, we're happy to confirm that the accounting received the chec…" at bounding box center [444, 329] width 283 height 43
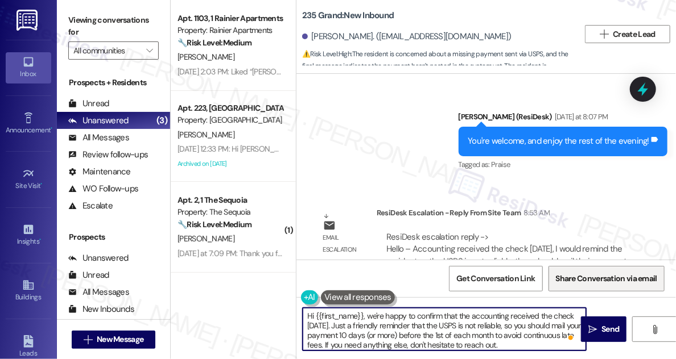
type textarea "Hi {{first_name}}, we're happy to confirm that the accounting received the chec…"
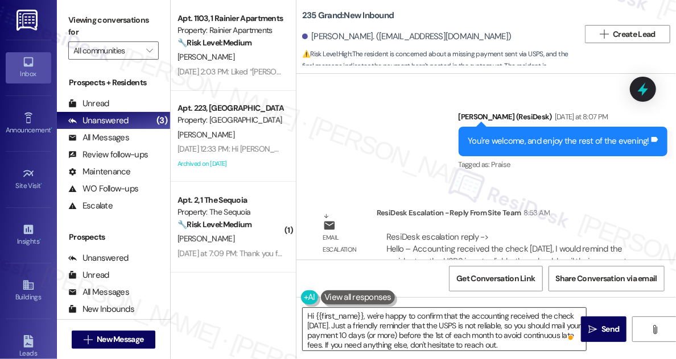
click at [541, 334] on textarea "Hi {{first_name}}, we're happy to confirm that the accounting received the chec…" at bounding box center [444, 329] width 283 height 43
click at [595, 333] on icon "" at bounding box center [592, 329] width 9 height 9
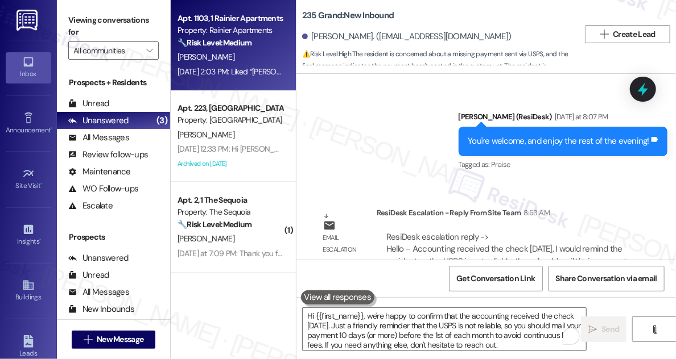
scroll to position [3913, 0]
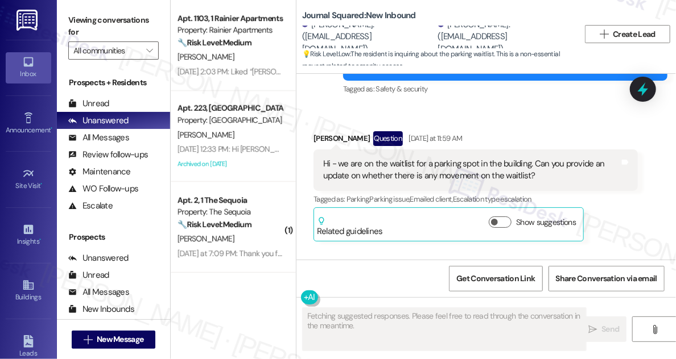
scroll to position [9542, 0]
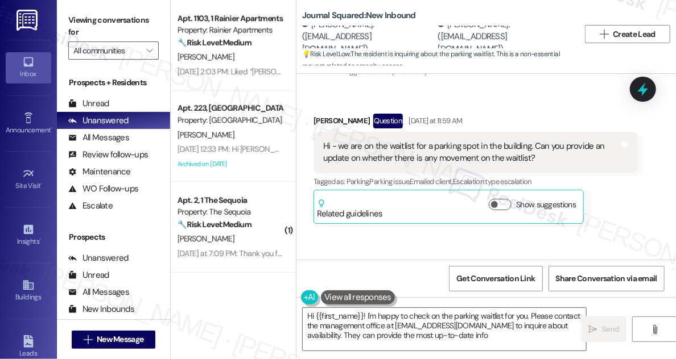
type textarea "Hi {{first_name}}! I'm happy to check on the parking waitlist for you. Please c…"
drag, startPoint x: 497, startPoint y: 192, endPoint x: 563, endPoint y: 195, distance: 66.0
click at [563, 283] on div "Hi [PERSON_NAME]! I understand you’re on a waitlist for the parking spot. I’ll …" at bounding box center [501, 301] width 296 height 36
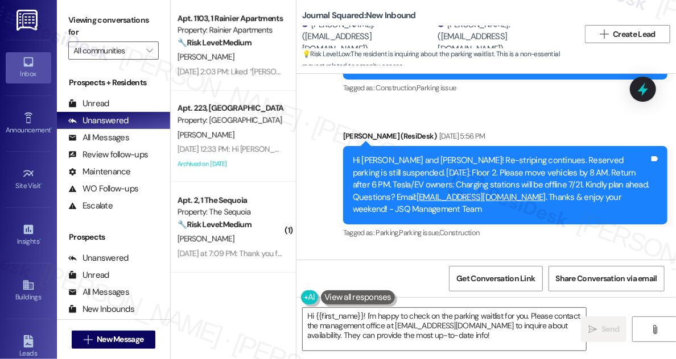
scroll to position [9077, 0]
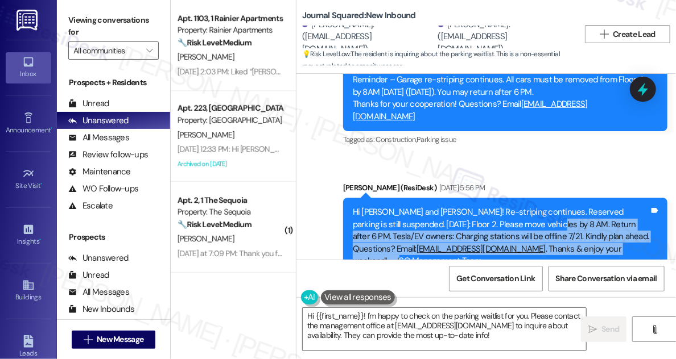
drag, startPoint x: 519, startPoint y: 143, endPoint x: 573, endPoint y: 166, distance: 59.2
click at [573, 206] on div "Hi Rachana and Parth! Re-striping continues. Reserved parking is still suspende…" at bounding box center [501, 236] width 296 height 61
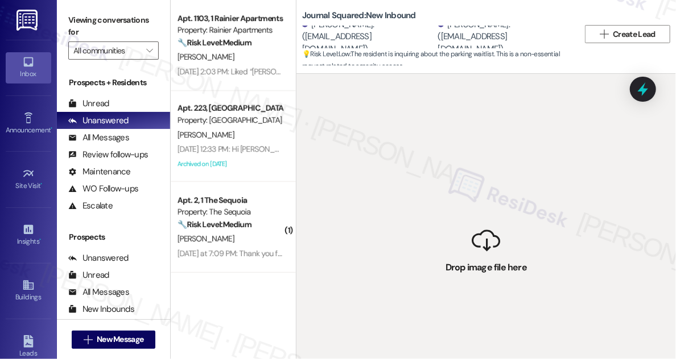
click at [532, 246] on div " Drop image file here" at bounding box center [485, 253] width 379 height 359
click at [494, 264] on div " Drop image file here" at bounding box center [485, 253] width 379 height 359
click at [481, 230] on div " Drop image file here" at bounding box center [485, 253] width 379 height 359
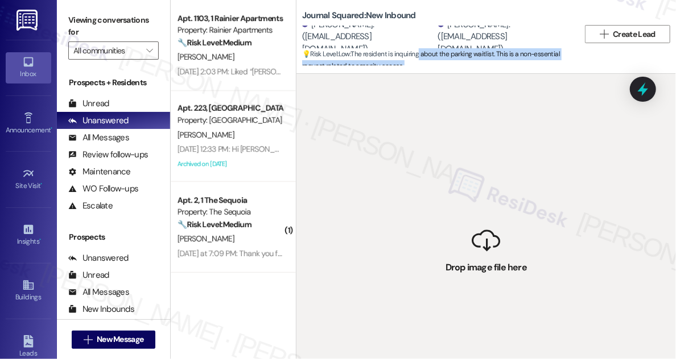
drag, startPoint x: 478, startPoint y: 260, endPoint x: 424, endPoint y: 54, distance: 213.3
click at [424, 54] on div "Journal Squared: New Inbound Rachana Sarvankar. (rachanas1910@outlook.com) Part…" at bounding box center [486, 179] width 380 height 359
click at [442, 189] on div " Drop image file here" at bounding box center [485, 253] width 379 height 359
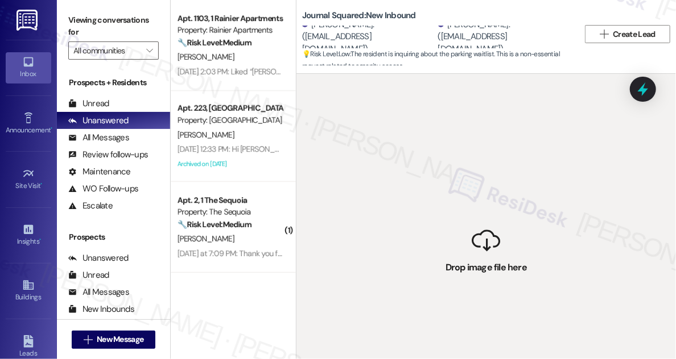
drag, startPoint x: 480, startPoint y: 241, endPoint x: 461, endPoint y: 78, distance: 163.7
click at [461, 78] on div " Drop image file here" at bounding box center [485, 253] width 379 height 359
click at [482, 48] on div "Parth Patel. (pparth54@gmail.com)" at bounding box center [504, 37] width 133 height 36
drag, startPoint x: 441, startPoint y: 275, endPoint x: 458, endPoint y: 61, distance: 215.1
click at [458, 61] on div "Journal Squared: New Inbound Rachana Sarvankar. (rachanas1910@outlook.com) Part…" at bounding box center [486, 179] width 380 height 359
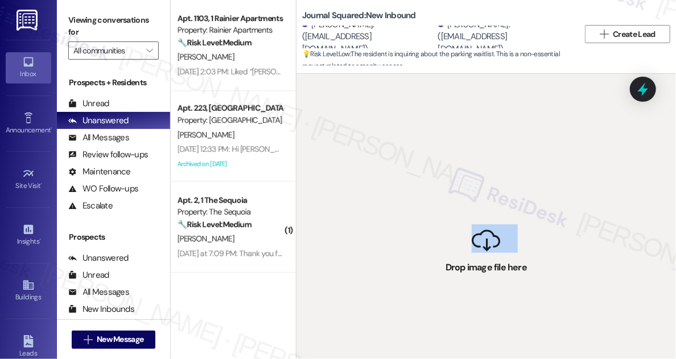
drag, startPoint x: 438, startPoint y: 257, endPoint x: 397, endPoint y: 90, distance: 171.6
click at [397, 90] on div " Drop image file here" at bounding box center [485, 253] width 379 height 359
drag, startPoint x: 482, startPoint y: 267, endPoint x: 405, endPoint y: 100, distance: 183.7
click at [405, 100] on div " Drop image file here" at bounding box center [485, 253] width 379 height 359
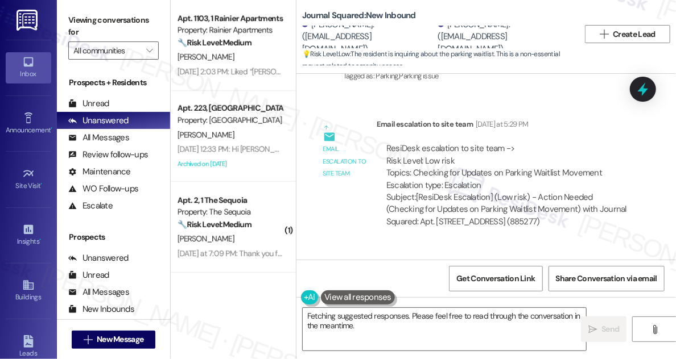
scroll to position [9801, 0]
click at [434, 296] on div "Thank you so much for checking - looking forward to hearing back" at bounding box center [442, 302] width 238 height 12
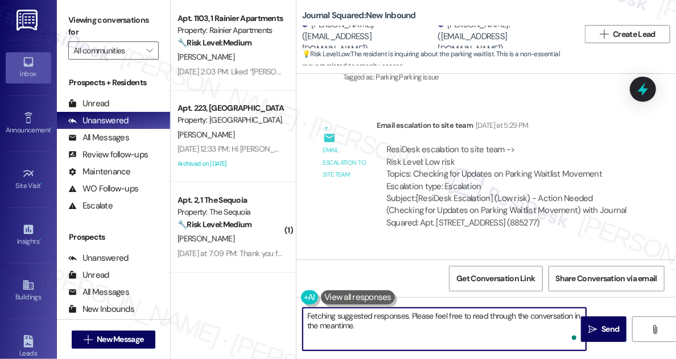
drag, startPoint x: 373, startPoint y: 341, endPoint x: 366, endPoint y: 315, distance: 26.5
click at [366, 315] on textarea "Hi {{first_name}}! I'm happy to check on the parking waitlist for you. Parking …" at bounding box center [444, 329] width 283 height 43
paste textarea "contact the management office directly on [EMAIL_ADDRESS][DOMAIN_NAME]?"
click at [428, 326] on textarea "Hi {{first_name}}! Kindly contact the management office directly on [EMAIL_ADDR…" at bounding box center [444, 329] width 283 height 43
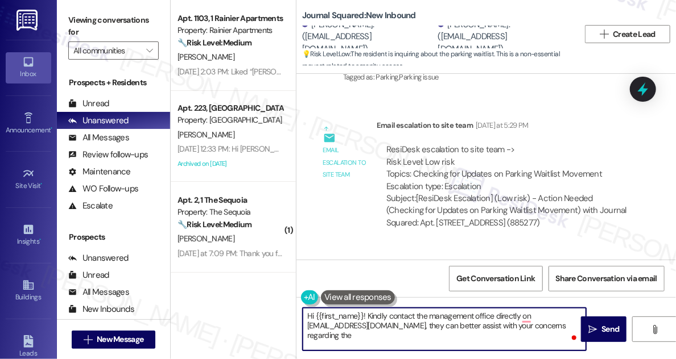
scroll to position [9594, 0]
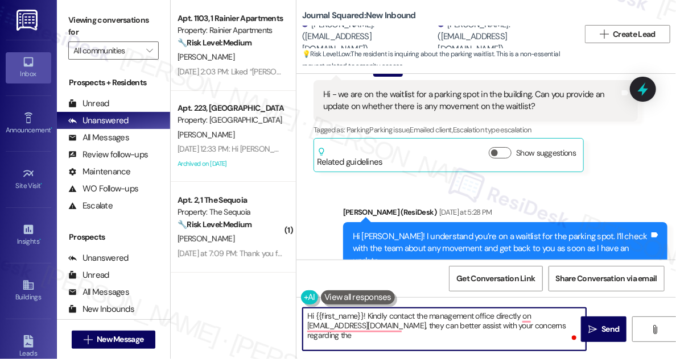
click at [314, 334] on textarea "Hi {{first_name}}! Kindly contact the management office directly on [EMAIL_ADDR…" at bounding box center [444, 329] width 283 height 43
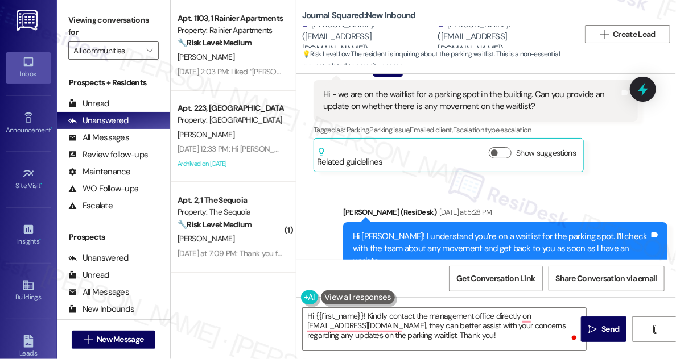
click at [470, 30] on div "[PERSON_NAME]. ([EMAIL_ADDRESS][DOMAIN_NAME])" at bounding box center [504, 37] width 133 height 36
copy div "[PERSON_NAME]"
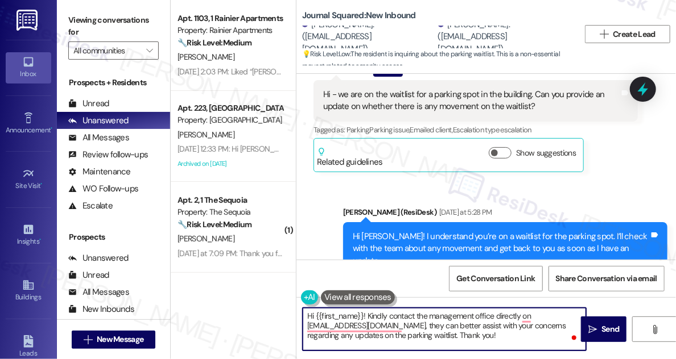
drag, startPoint x: 314, startPoint y: 313, endPoint x: 365, endPoint y: 310, distance: 50.7
click at [365, 310] on textarea "Hi {{first_name}}! Kindly contact the management office directly on [EMAIL_ADDR…" at bounding box center [444, 329] width 283 height 43
paste textarea "[PERSON_NAME]"
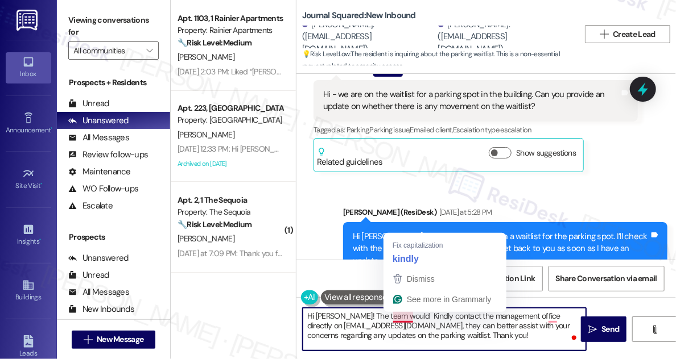
click at [403, 314] on textarea "Hi [PERSON_NAME]! The team would Kindly contact the management office directly …" at bounding box center [444, 329] width 283 height 43
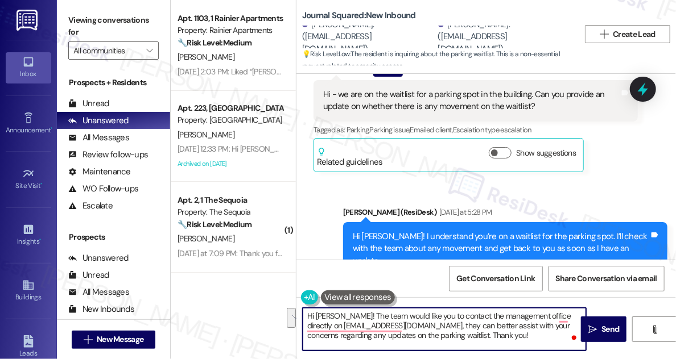
drag, startPoint x: 486, startPoint y: 327, endPoint x: 514, endPoint y: 334, distance: 28.7
click at [514, 334] on textarea "Hi [PERSON_NAME]! The team would like you to contact the management office dire…" at bounding box center [444, 329] width 283 height 43
click at [402, 325] on textarea "Hi [PERSON_NAME]! The team would like you to contact the management office dire…" at bounding box center [444, 329] width 283 height 43
click at [465, 324] on textarea "Hi [PERSON_NAME]! The team would like you to contact the management office dire…" at bounding box center [444, 329] width 283 height 43
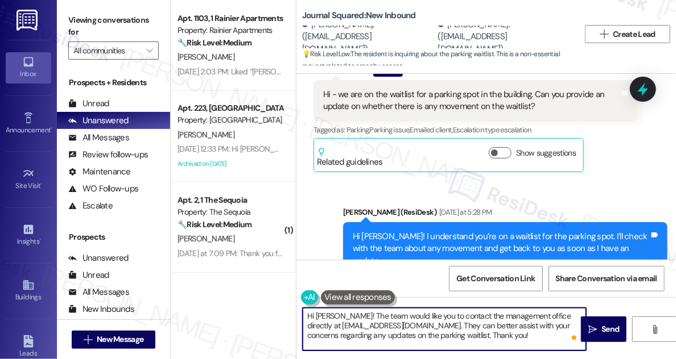
click at [465, 324] on textarea "Hi [PERSON_NAME]! The team would like you to contact the management office dire…" at bounding box center [444, 329] width 283 height 43
click at [635, 200] on div "Announcement, sent via SMS [PERSON_NAME] (ResiDesk) [DATE] 12:22 PM Have you jo…" at bounding box center [485, 167] width 379 height 186
click at [406, 323] on textarea "Hi [PERSON_NAME]! The team would like you to contact the management office dire…" at bounding box center [444, 329] width 283 height 43
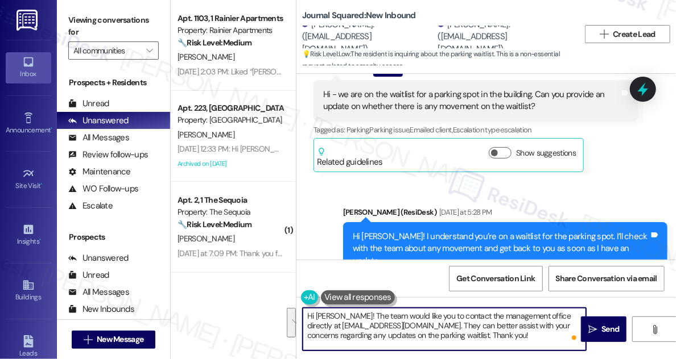
click at [495, 322] on textarea "Hi [PERSON_NAME]! The team would like you to contact the management office dire…" at bounding box center [444, 329] width 283 height 43
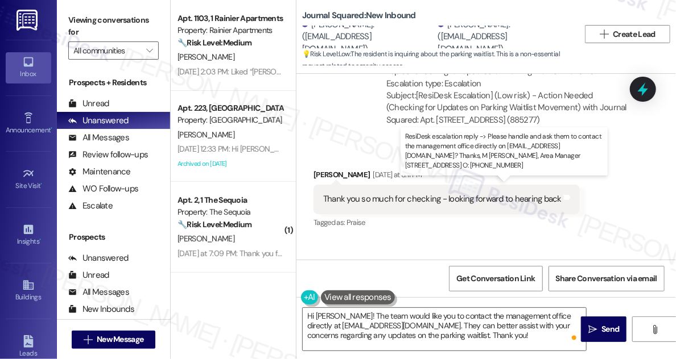
drag, startPoint x: 449, startPoint y: 198, endPoint x: 540, endPoint y: 202, distance: 91.1
click at [540, 289] on div "ResiDesk escalation reply -> Please handle and ask them to contact the manageme…" at bounding box center [500, 319] width 228 height 60
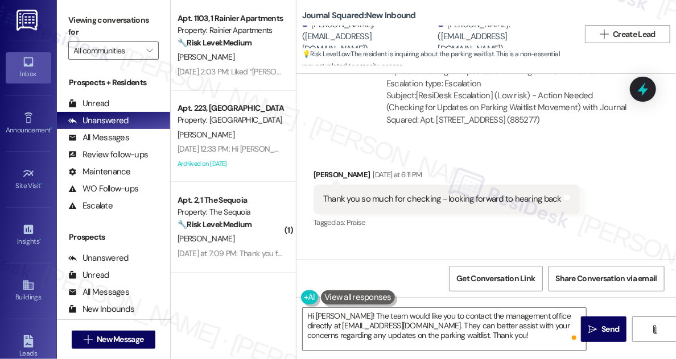
scroll to position [9801, 0]
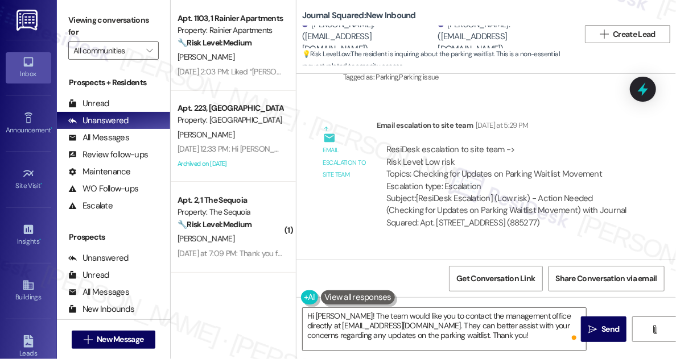
click at [412, 288] on div "Thank you so much for checking - looking forward to hearing back Tags and notes" at bounding box center [446, 302] width 266 height 29
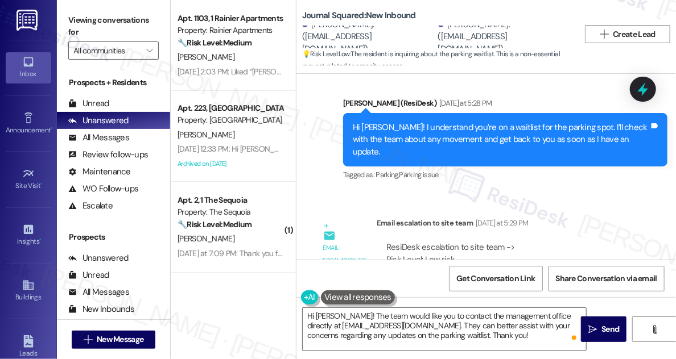
scroll to position [9697, 0]
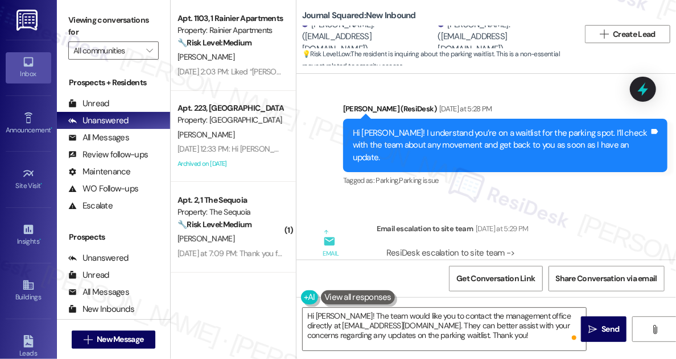
drag, startPoint x: 472, startPoint y: 171, endPoint x: 567, endPoint y: 174, distance: 95.6
click at [567, 247] on div "ResiDesk escalation to site team -> Risk Level: Low risk Topics: Checking for U…" at bounding box center [507, 271] width 242 height 49
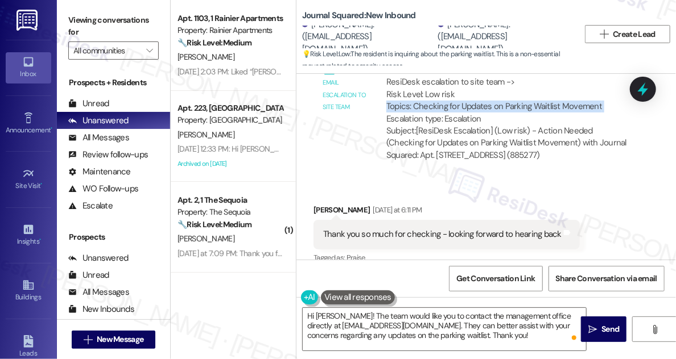
scroll to position [9852, 0]
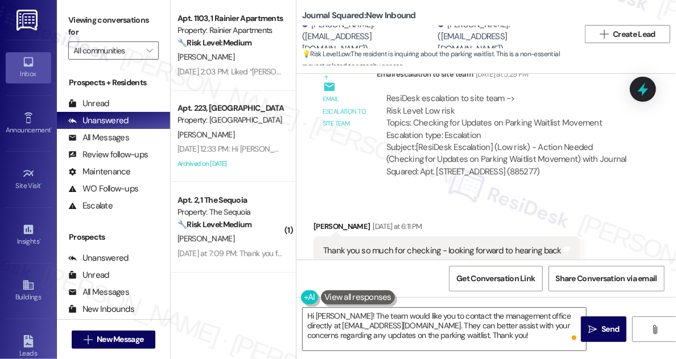
click at [428, 245] on div "Thank you so much for checking - looking forward to hearing back" at bounding box center [442, 251] width 238 height 12
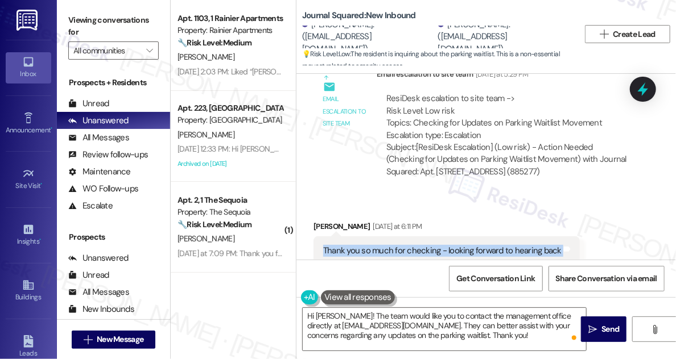
click at [428, 245] on div "Thank you so much for checking - looking forward to hearing back" at bounding box center [442, 251] width 238 height 12
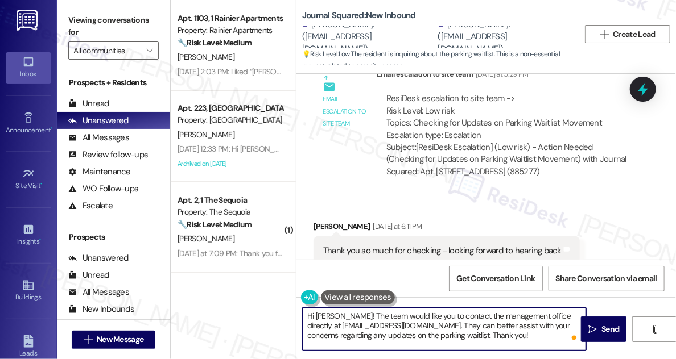
click at [412, 311] on textarea "Hi [PERSON_NAME]! The team would like you to contact the management office dire…" at bounding box center [444, 329] width 283 height 43
click at [482, 325] on textarea "Hi [PERSON_NAME]! The team would like you to contact the management office dire…" at bounding box center [444, 329] width 283 height 43
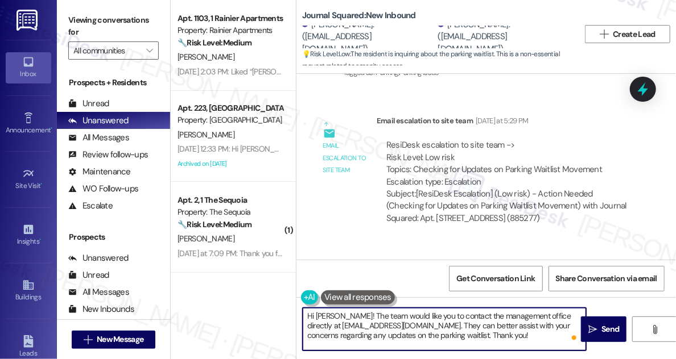
scroll to position [9697, 0]
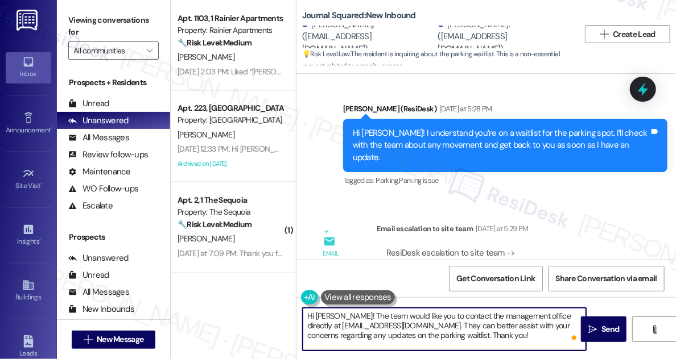
click at [447, 323] on textarea "Hi [PERSON_NAME]! The team would like you to contact the management office dire…" at bounding box center [444, 329] width 283 height 43
click at [458, 247] on div "ResiDesk escalation to site team -> Risk Level: Low risk Topics: Checking for U…" at bounding box center [507, 271] width 242 height 49
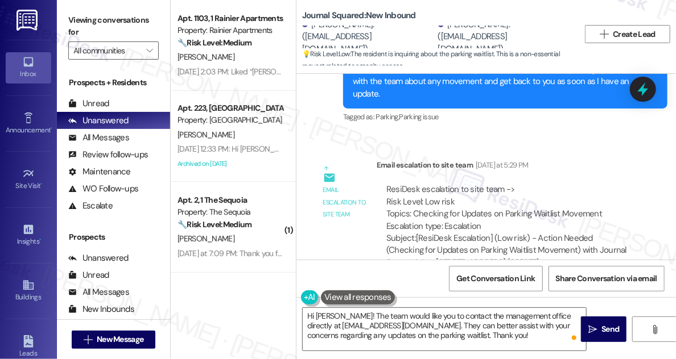
scroll to position [9852, 0]
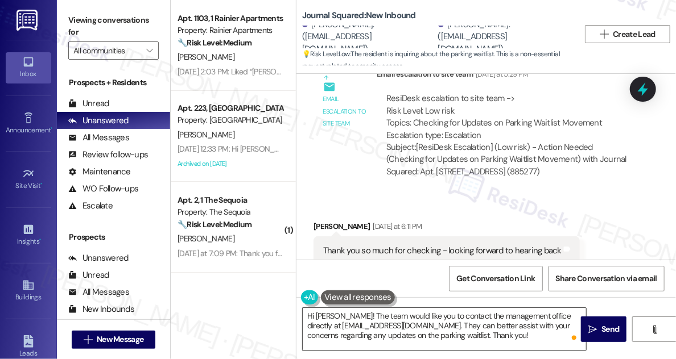
click at [333, 314] on textarea "Hi [PERSON_NAME]! The team would like you to contact the management office dire…" at bounding box center [444, 329] width 283 height 43
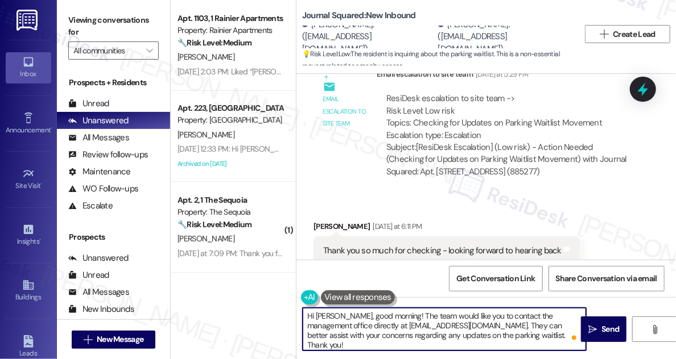
click at [386, 328] on textarea "Hi [PERSON_NAME], good morning! The team would like you to contact the manageme…" at bounding box center [444, 329] width 283 height 43
click at [515, 333] on textarea "Hi [PERSON_NAME], good morning! The team would like you to contact the manageme…" at bounding box center [444, 329] width 283 height 43
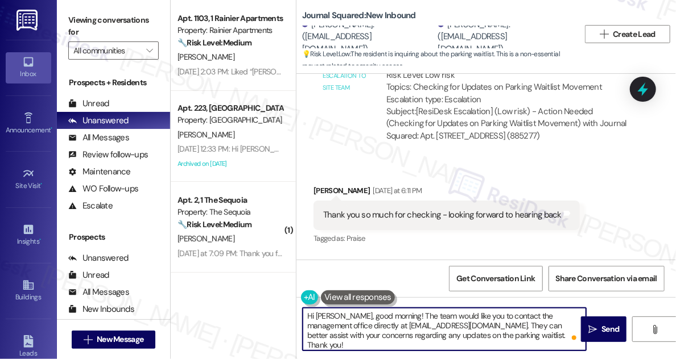
scroll to position [9904, 0]
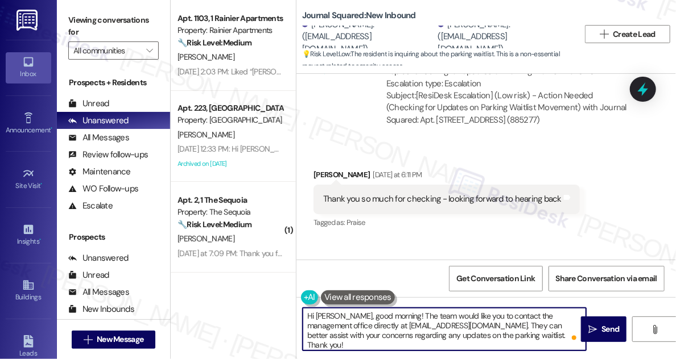
click at [514, 340] on textarea "Hi [PERSON_NAME], good morning! The team would like you to contact the manageme…" at bounding box center [444, 329] width 283 height 43
type textarea "Hi [PERSON_NAME], good morning! The team would like you to contact the manageme…"
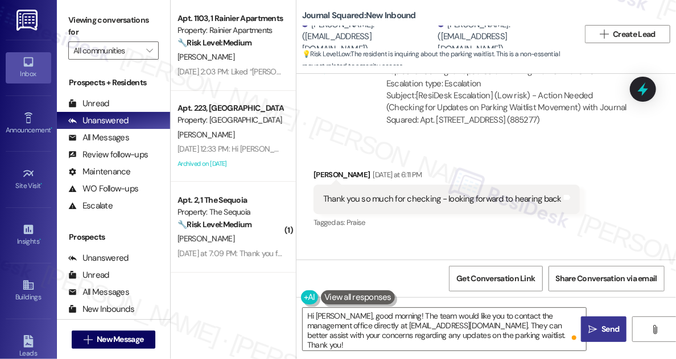
click at [596, 332] on icon "" at bounding box center [592, 329] width 9 height 9
